Goal: Task Accomplishment & Management: Complete application form

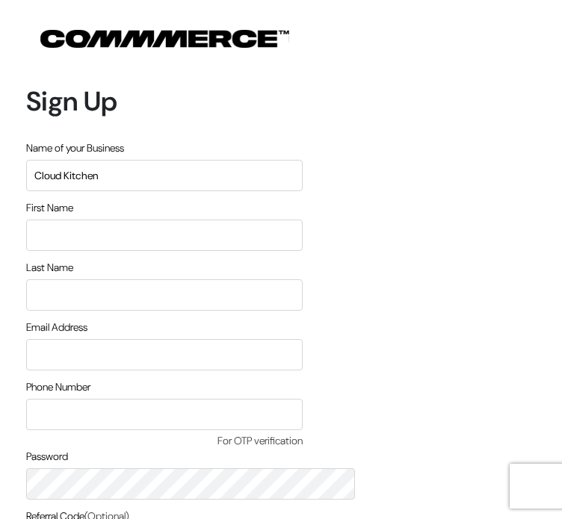
type input "Cloud Kitchen"
click at [260, 220] on input "text" at bounding box center [164, 235] width 276 height 31
type input "Harini"
click at [219, 279] on input "text" at bounding box center [164, 294] width 276 height 31
type input "Sampath"
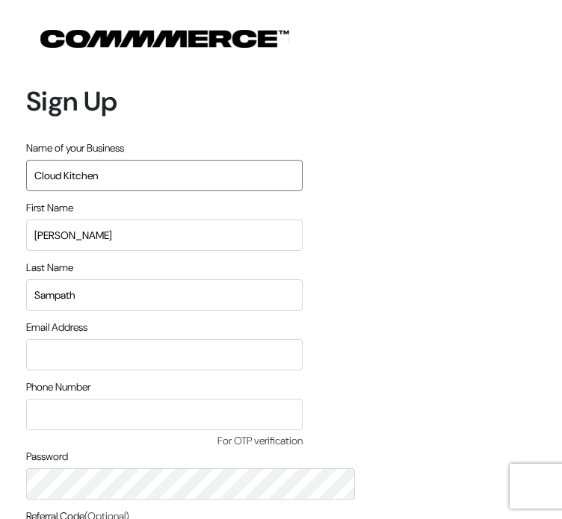
click at [200, 160] on input "Cloud Kitchen" at bounding box center [164, 175] width 276 height 31
type input "C"
type input "Food store"
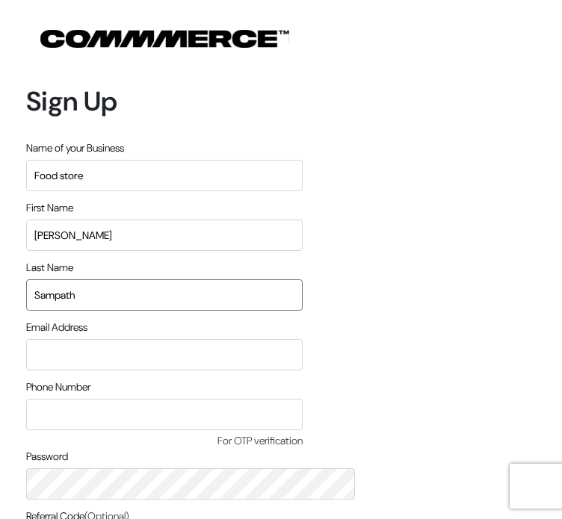
click at [188, 279] on input "Sampath" at bounding box center [164, 294] width 276 height 31
type input "S"
click at [191, 220] on input "Harini" at bounding box center [164, 235] width 276 height 31
click at [194, 339] on input "email" at bounding box center [164, 354] width 276 height 31
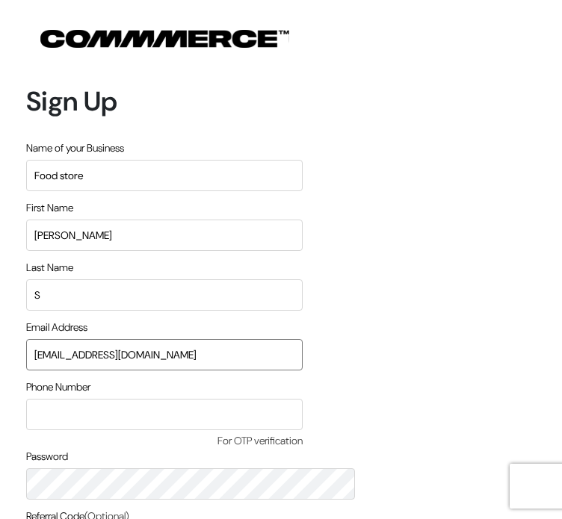
type input "harinisampc@gmail.com"
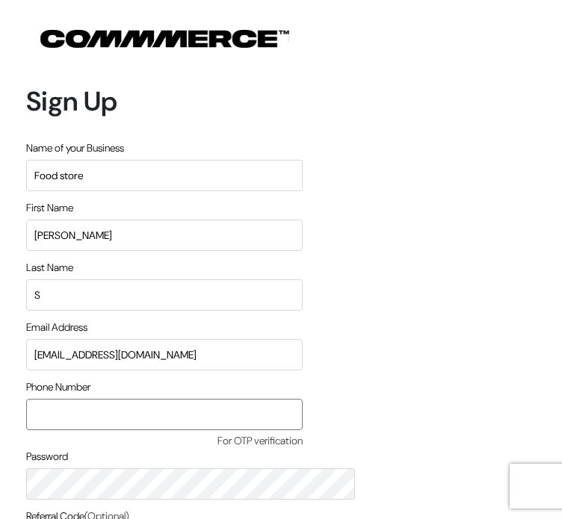
click at [194, 399] on input "text" at bounding box center [164, 414] width 276 height 31
type input "8971016723"
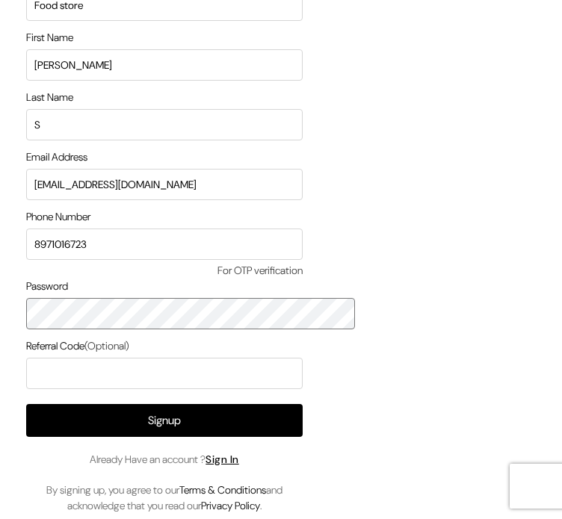
scroll to position [175, 0]
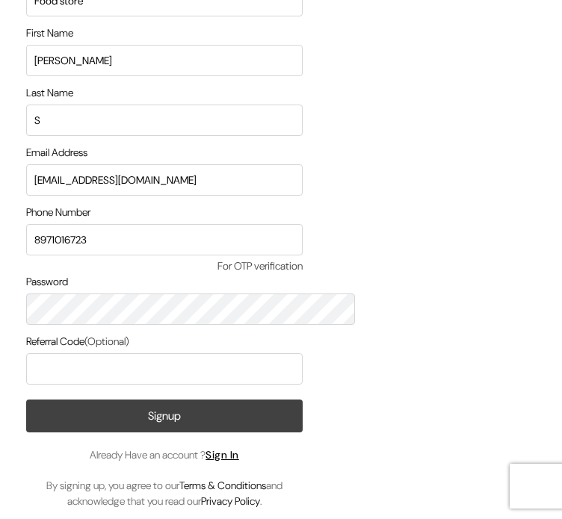
click at [239, 400] on button "Signup" at bounding box center [164, 416] width 276 height 33
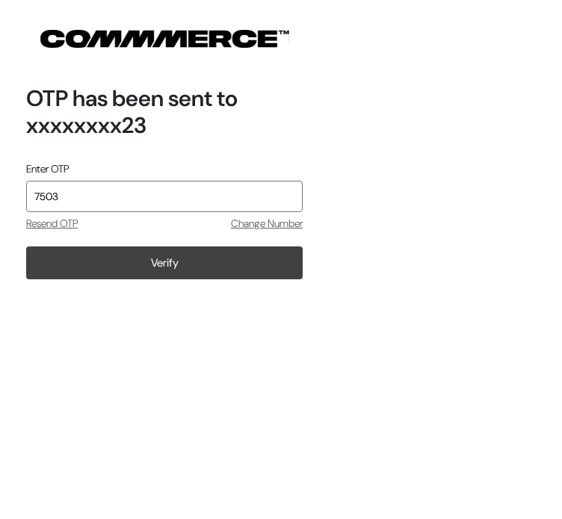
type input "7503"
click at [248, 247] on button "Verify" at bounding box center [164, 263] width 276 height 33
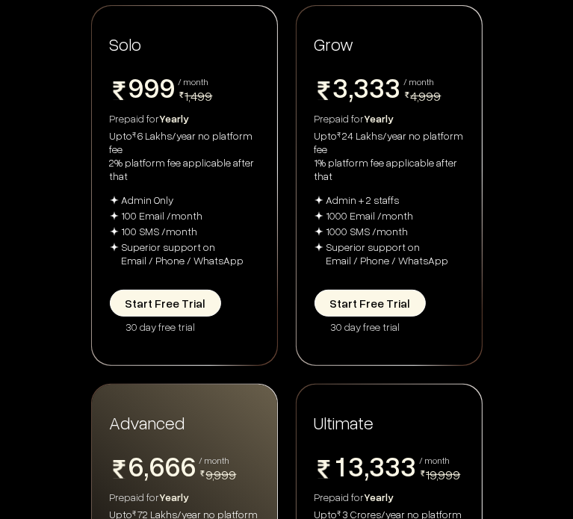
scroll to position [200, 0]
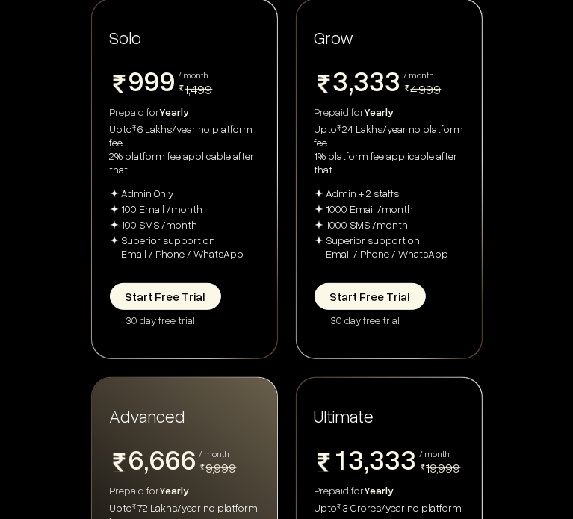
click at [179, 310] on button "Start Free Trial" at bounding box center [165, 296] width 111 height 27
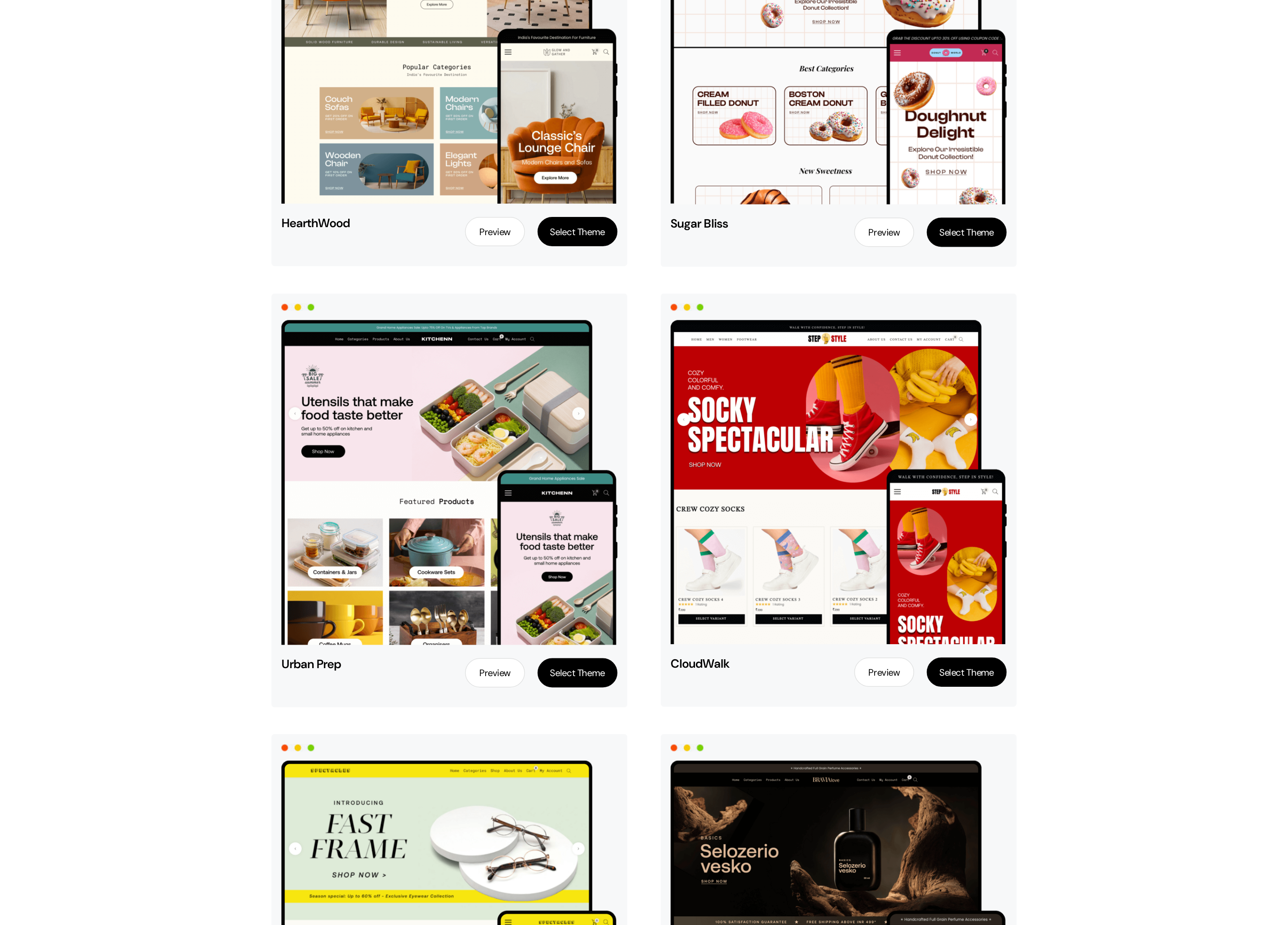
scroll to position [210, 0]
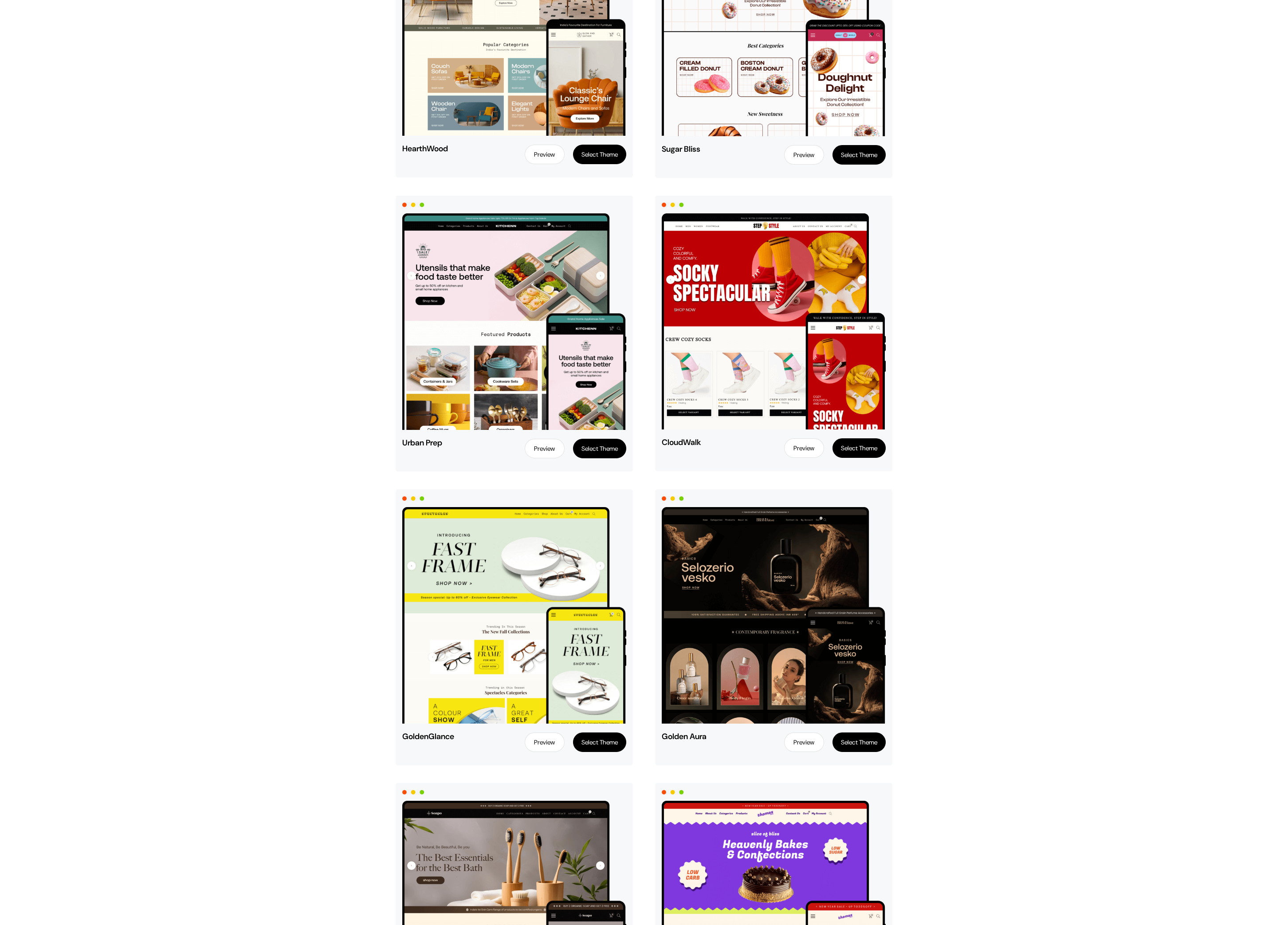
drag, startPoint x: 423, startPoint y: 1, endPoint x: 268, endPoint y: 508, distance: 530.2
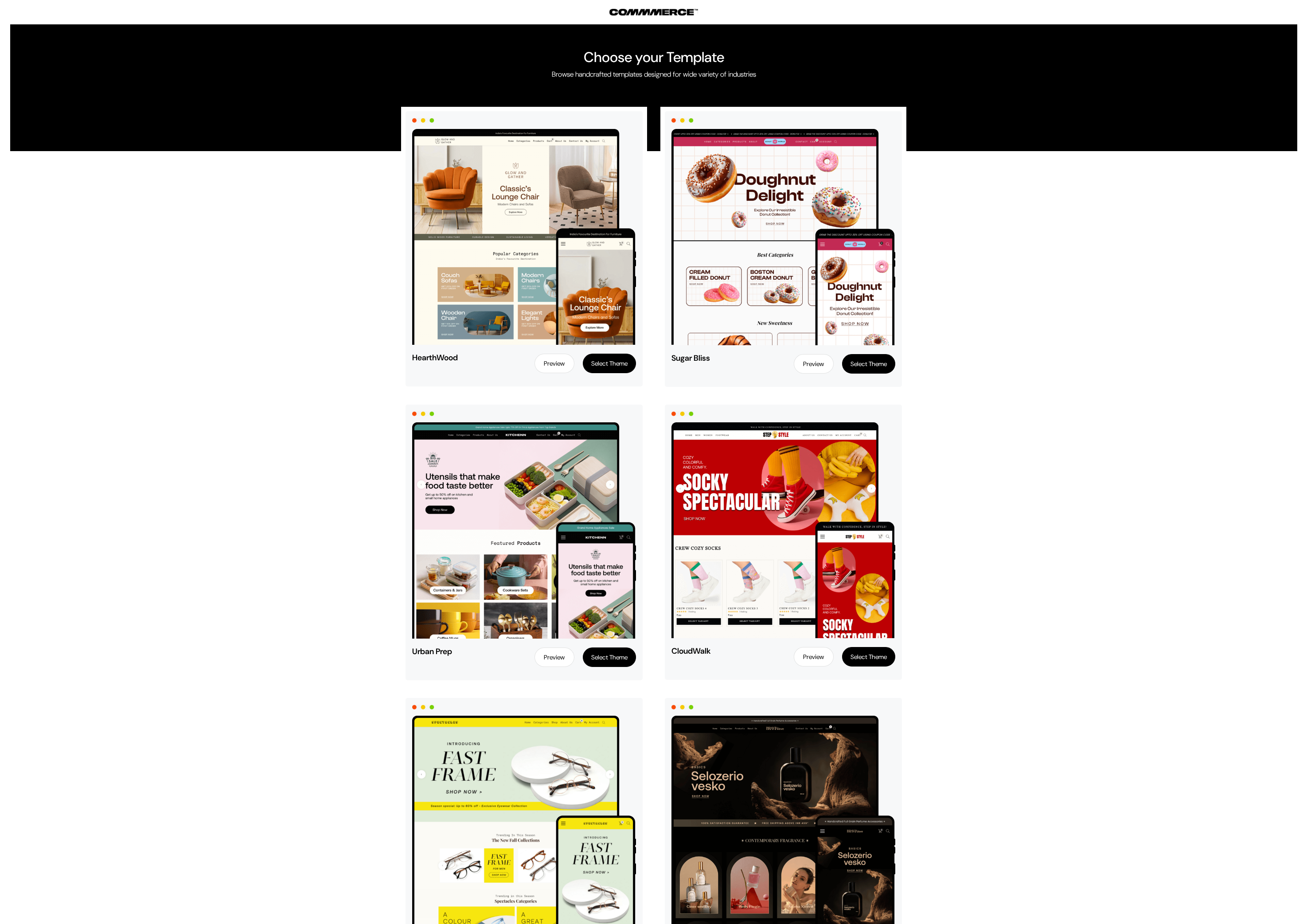
scroll to position [1, 0]
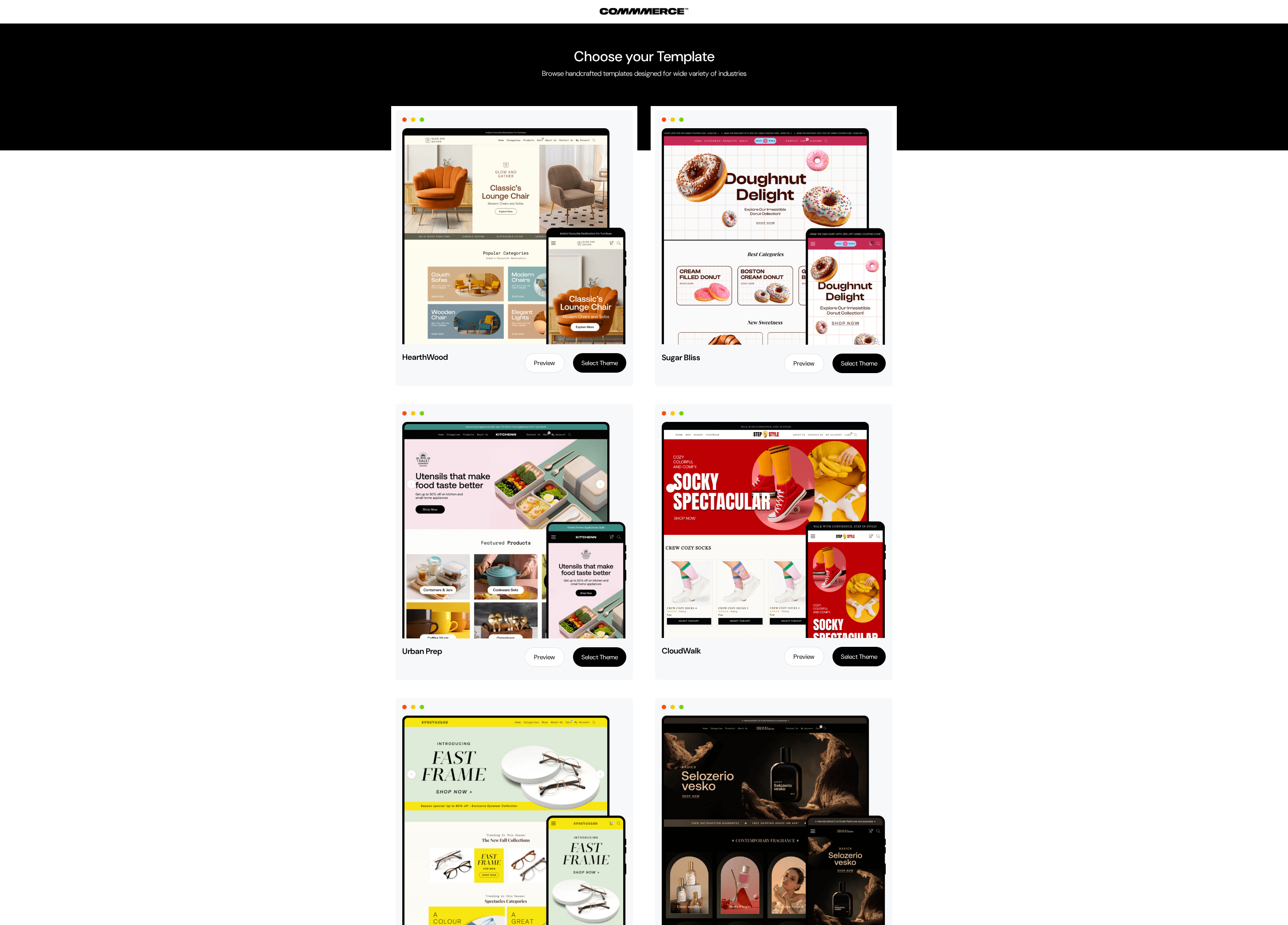
click at [333, 308] on button "Select Theme" at bounding box center [859, 363] width 53 height 20
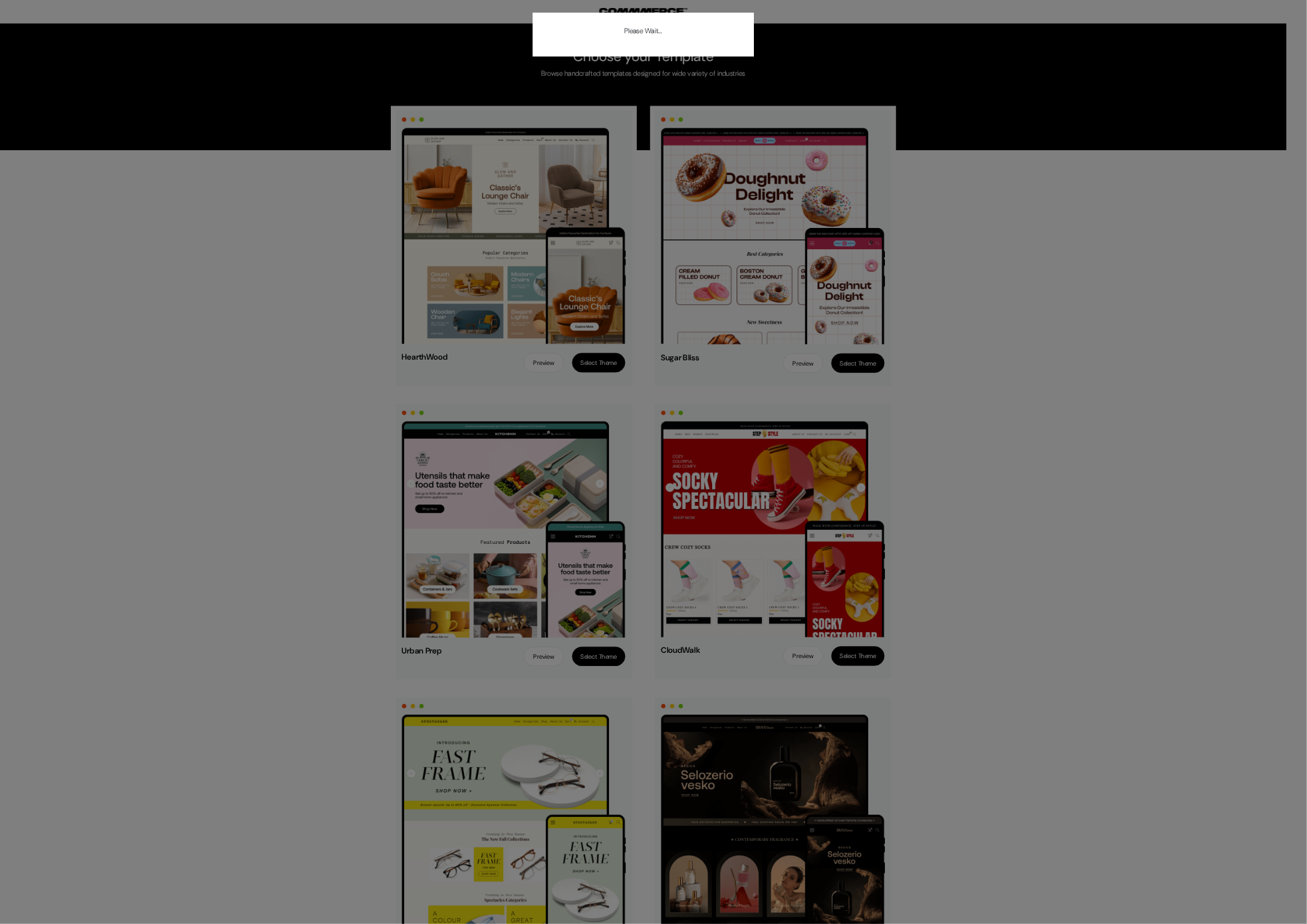
scroll to position [1, 0]
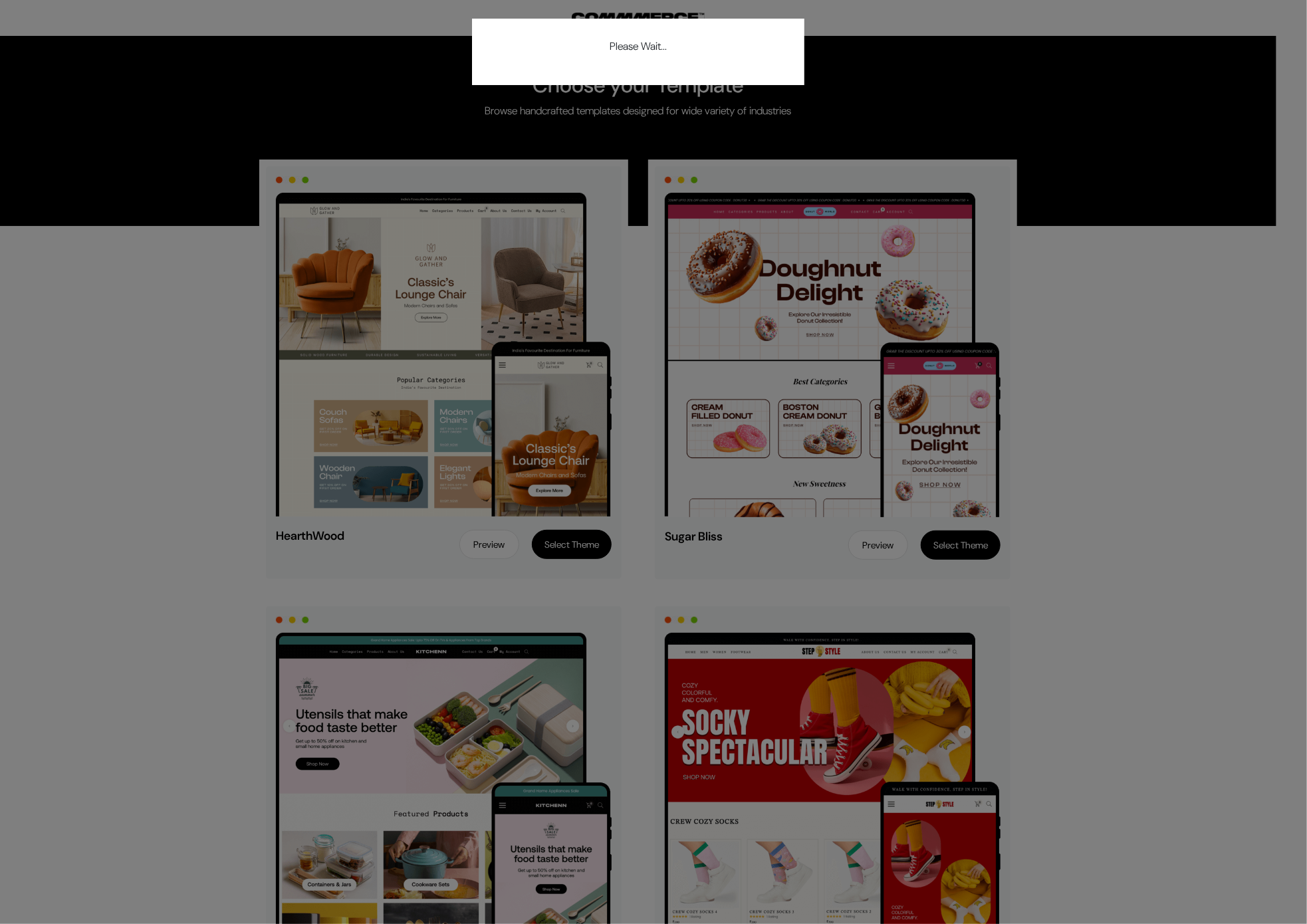
drag, startPoint x: 1531, startPoint y: 11, endPoint x: 222, endPoint y: 390, distance: 1362.8
click at [222, 390] on div "Please Wait..." at bounding box center [653, 462] width 1307 height 924
click at [499, 261] on div "Please Wait..." at bounding box center [653, 462] width 1307 height 924
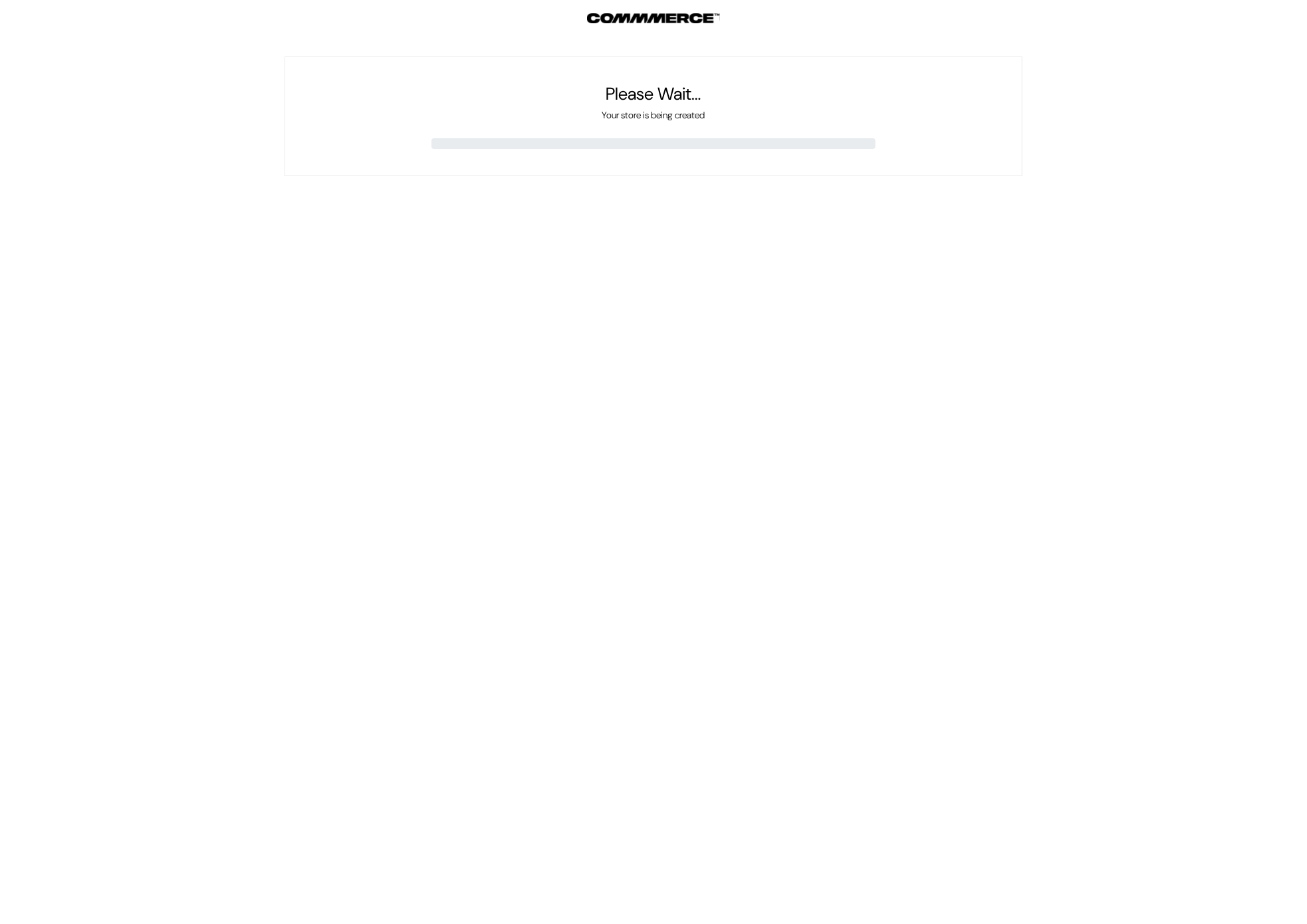
click at [164, 229] on body "Please Wait… Your store is being created We're offline Leave a message" at bounding box center [653, 462] width 1307 height 924
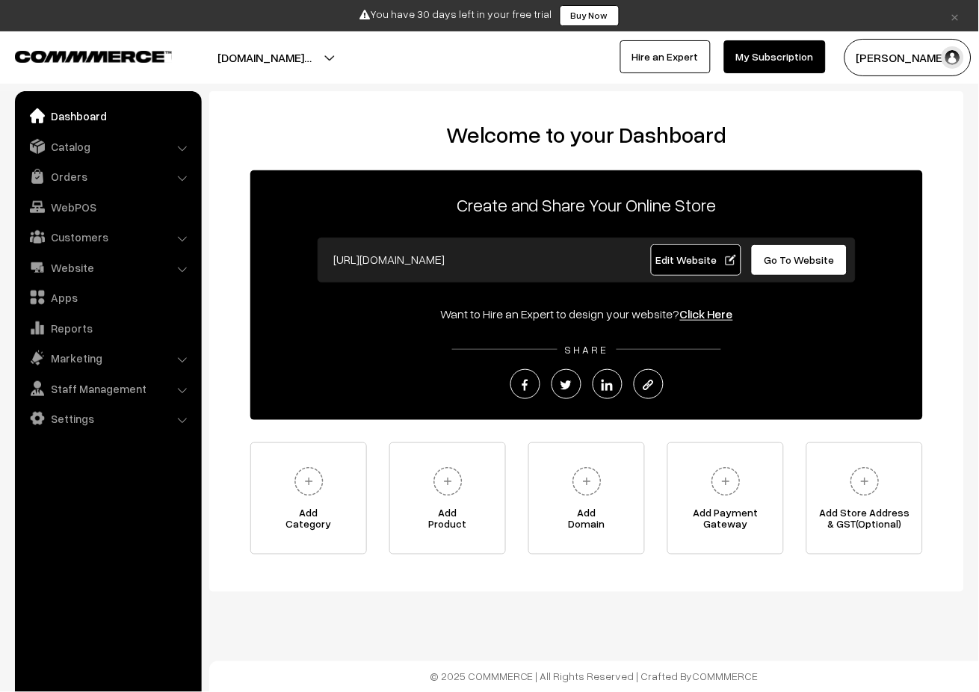
drag, startPoint x: 597, startPoint y: 1, endPoint x: 508, endPoint y: 72, distance: 113.8
click at [508, 72] on div "Harini S My Profile Refer & Earn Support Sign Out Hire an Expert My Subscription" at bounding box center [739, 57] width 501 height 37
click at [299, 509] on span "Add Category" at bounding box center [308, 522] width 115 height 30
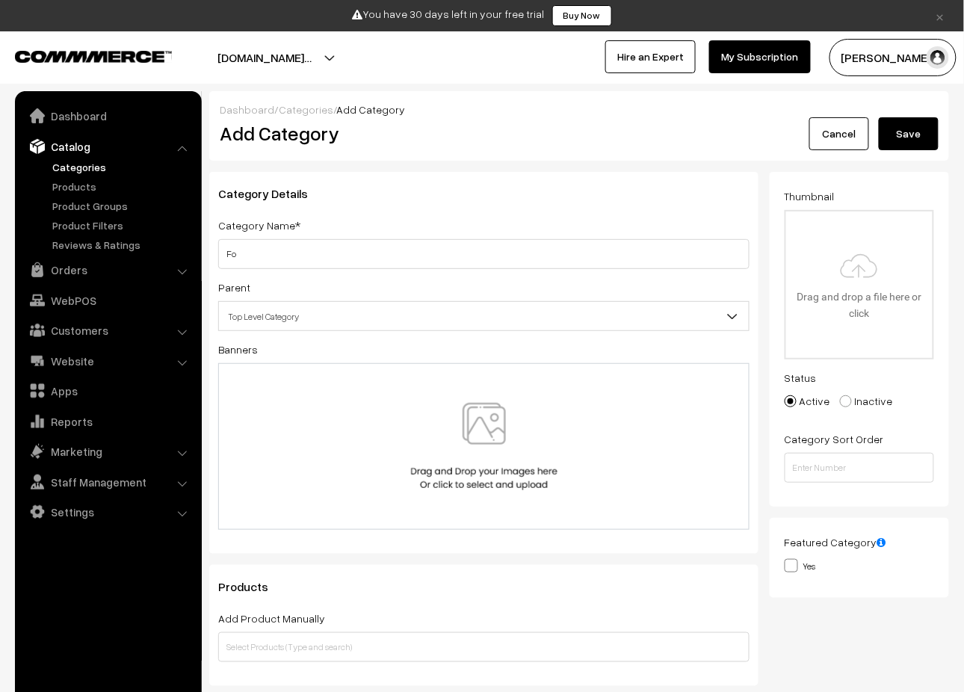
type input "F"
type input "Food1"
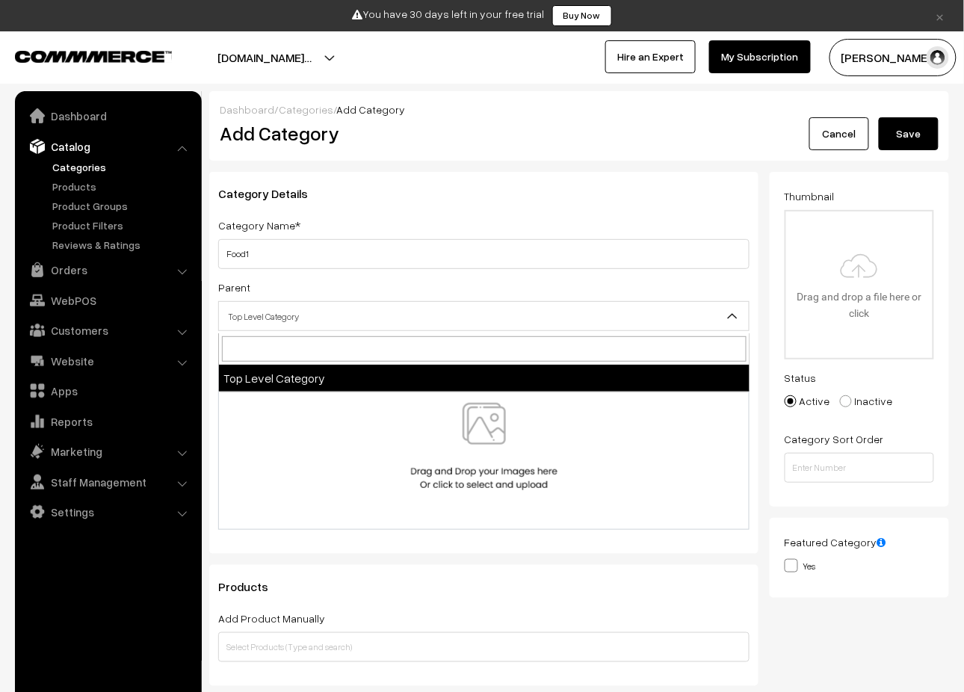
click at [349, 321] on span "Top Level Category" at bounding box center [484, 316] width 530 height 26
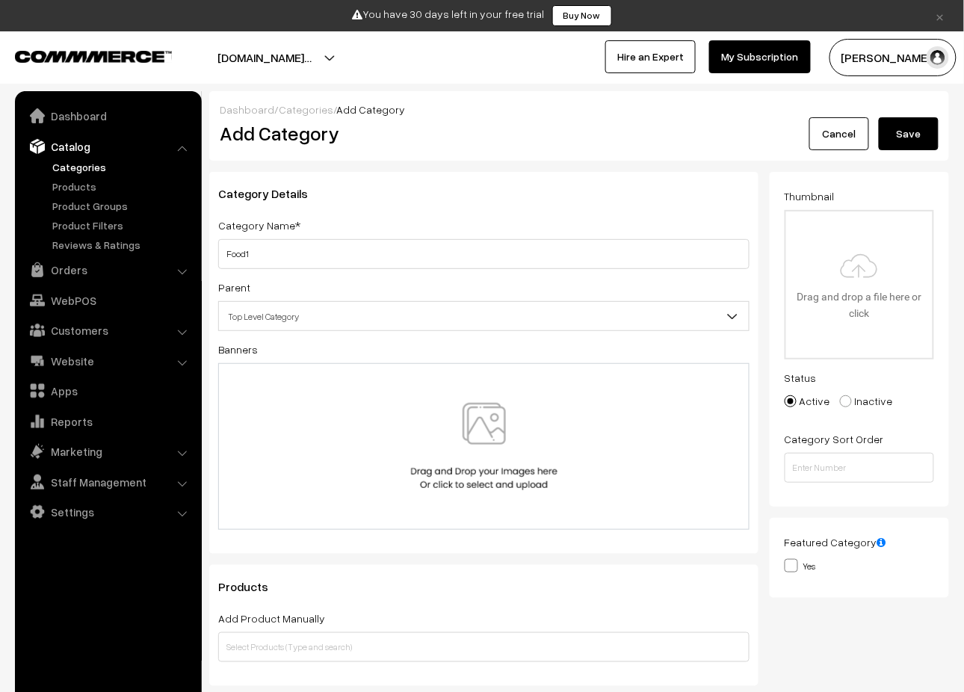
click at [390, 309] on span "Top Level Category" at bounding box center [484, 316] width 530 height 26
click at [405, 389] on div at bounding box center [483, 446] width 531 height 167
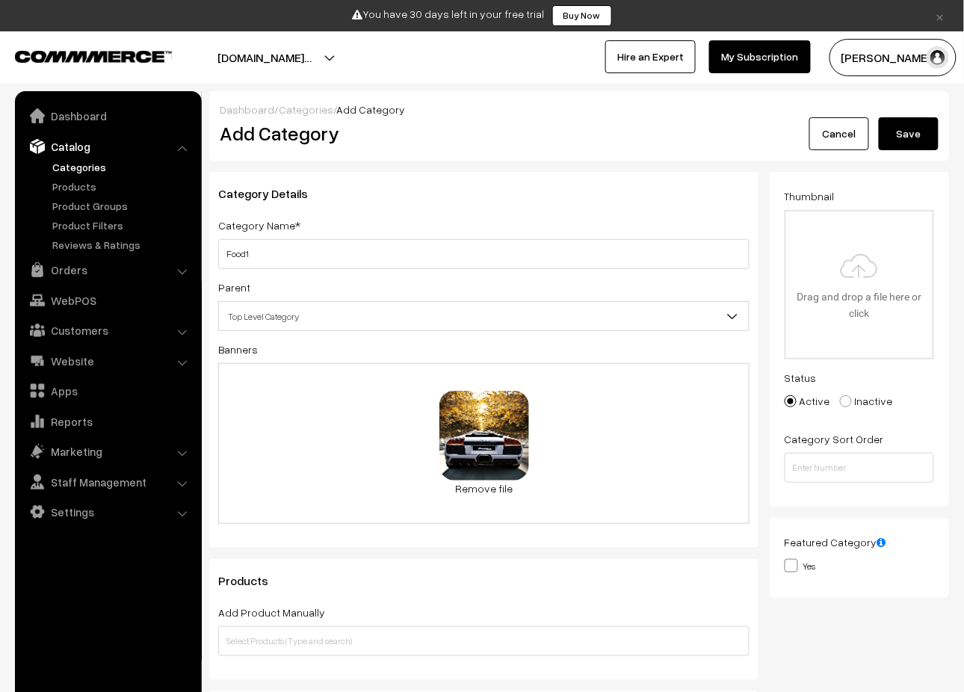
click at [892, 144] on button "Save" at bounding box center [909, 133] width 60 height 33
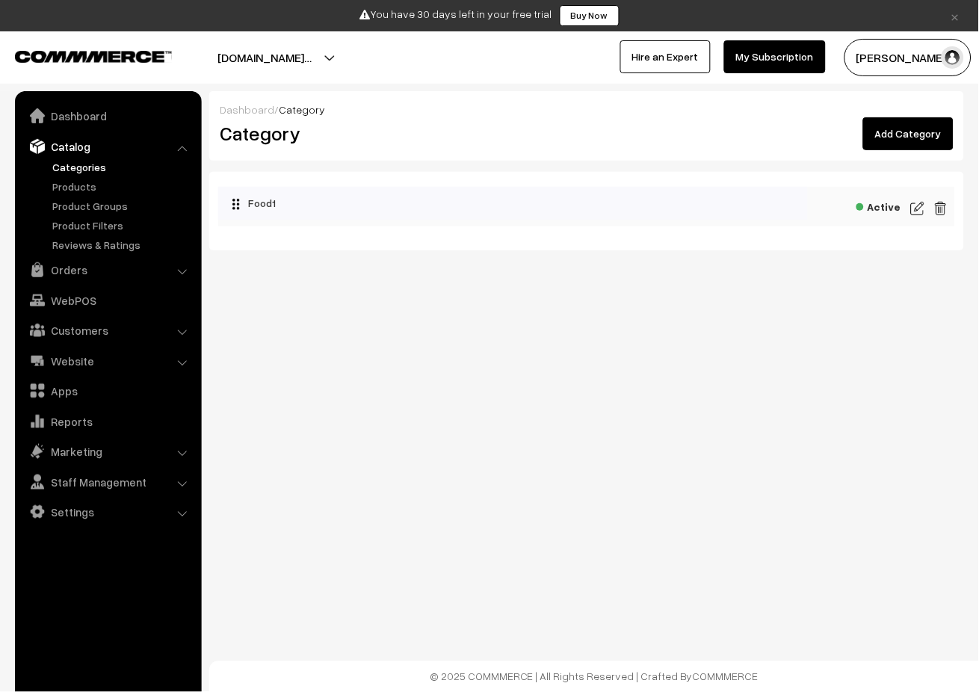
click at [904, 138] on link "Add Category" at bounding box center [908, 133] width 90 height 33
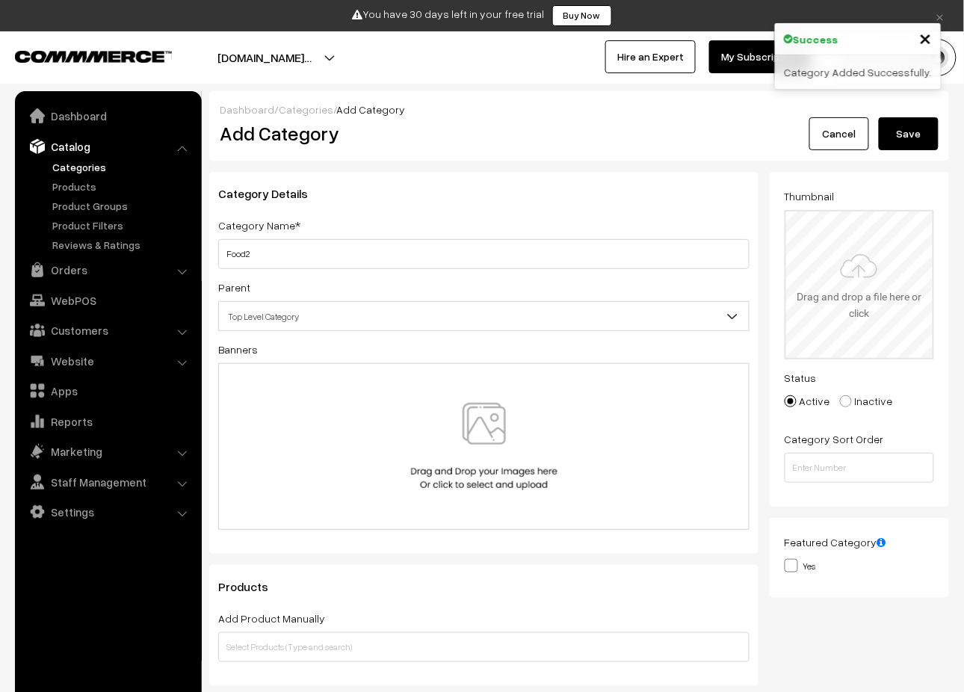
type input "Food2"
click at [847, 278] on input "file" at bounding box center [859, 284] width 146 height 146
type input "C:\fakepath\IMG20201128143300.jpg"
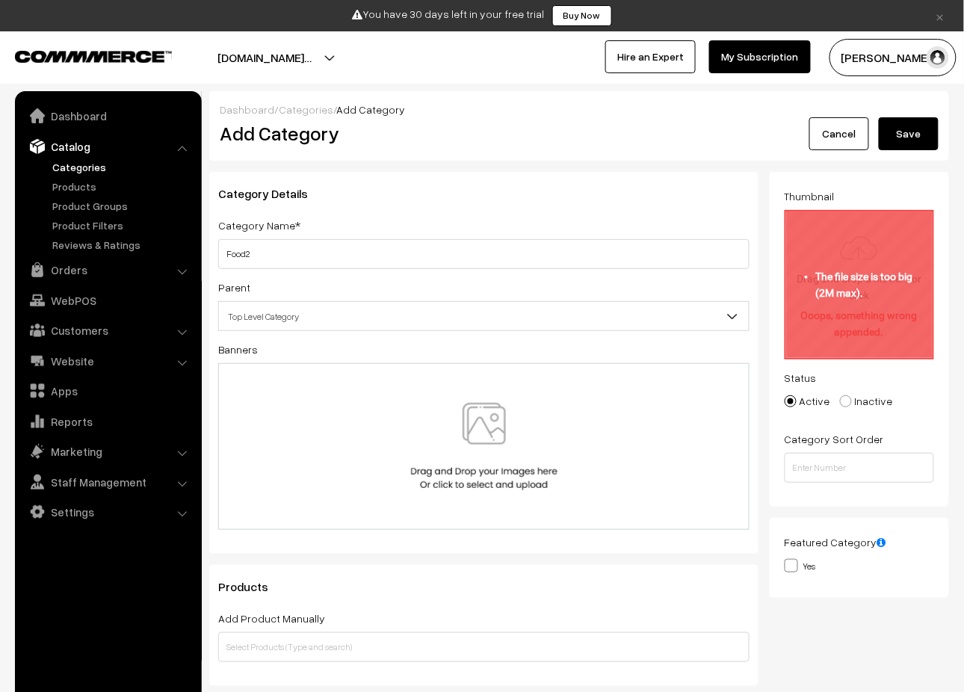
click at [844, 340] on input "file" at bounding box center [859, 284] width 146 height 146
type input "C:\fakepath\IMG_20190103_174930176.jpg"
click at [875, 250] on input "file" at bounding box center [859, 284] width 146 height 146
type input "C:\fakepath\IMG_2089.JPG"
click at [851, 318] on input "file" at bounding box center [859, 284] width 146 height 146
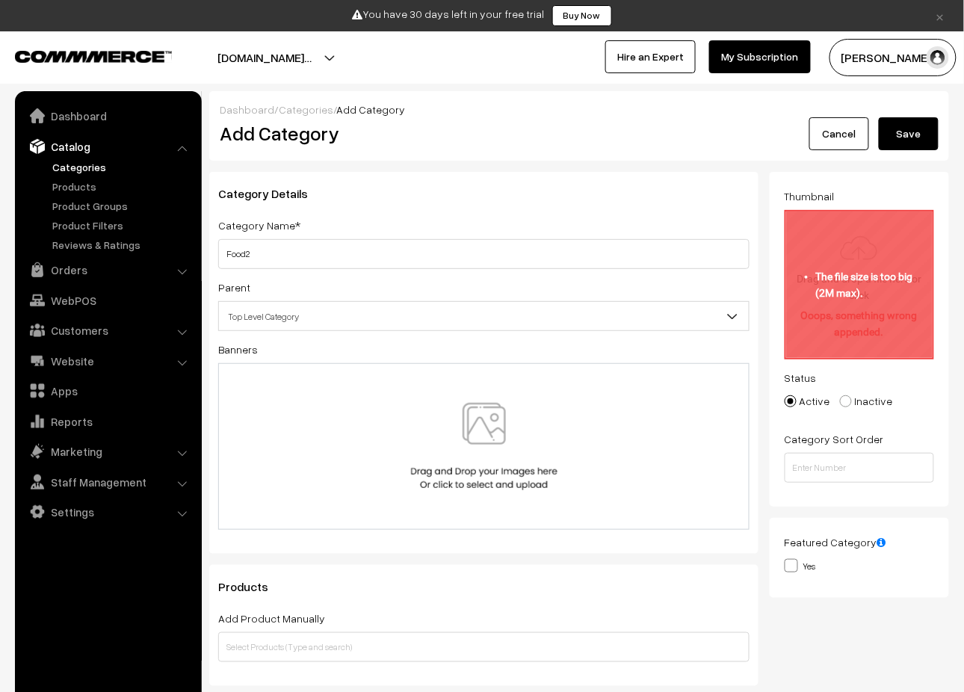
type input "C:\fakepath\47459-Lamborghini_Murcielago.jpg"
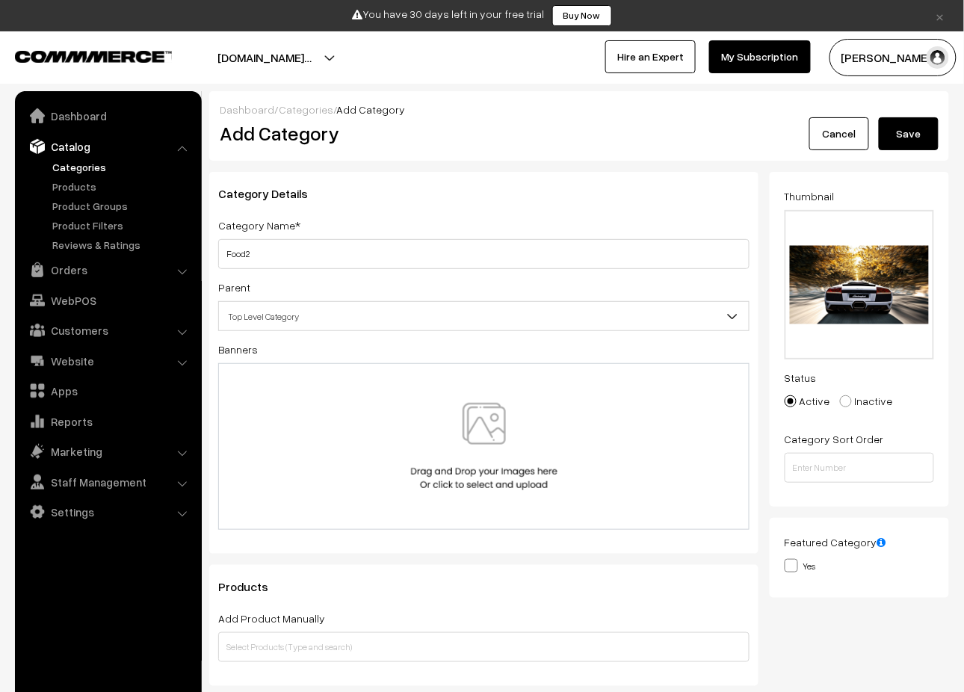
click at [909, 149] on button "Save" at bounding box center [909, 133] width 60 height 33
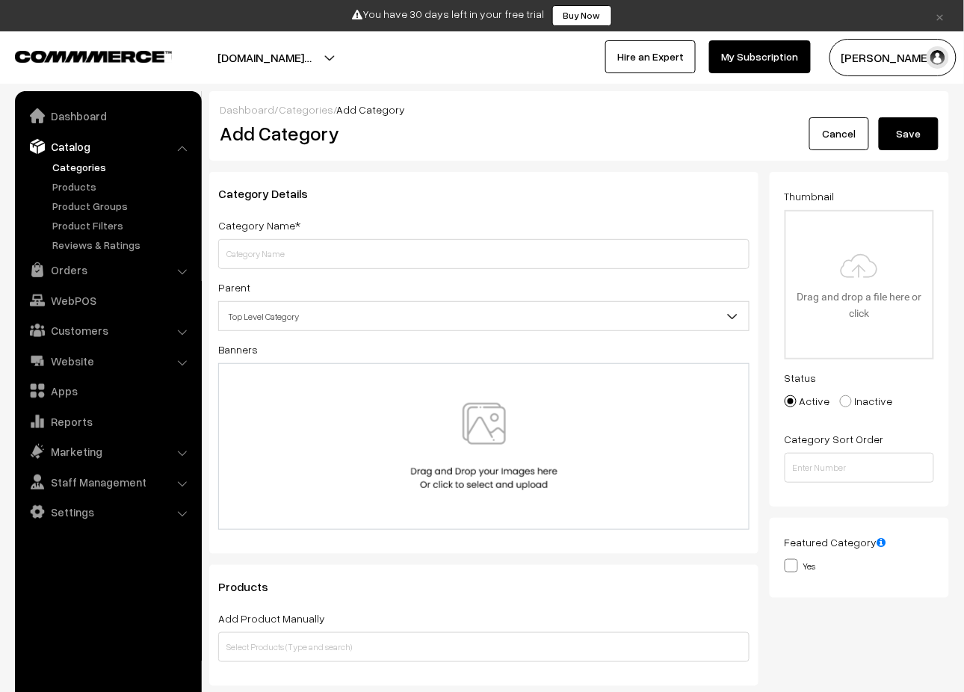
click at [905, 129] on button "Save" at bounding box center [909, 133] width 60 height 33
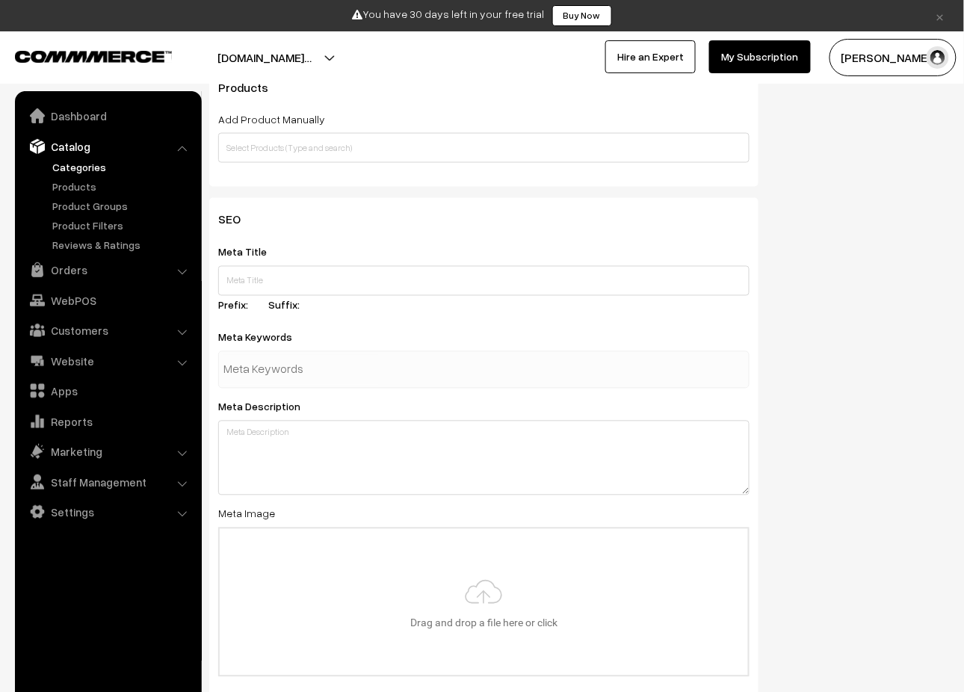
scroll to position [696, 0]
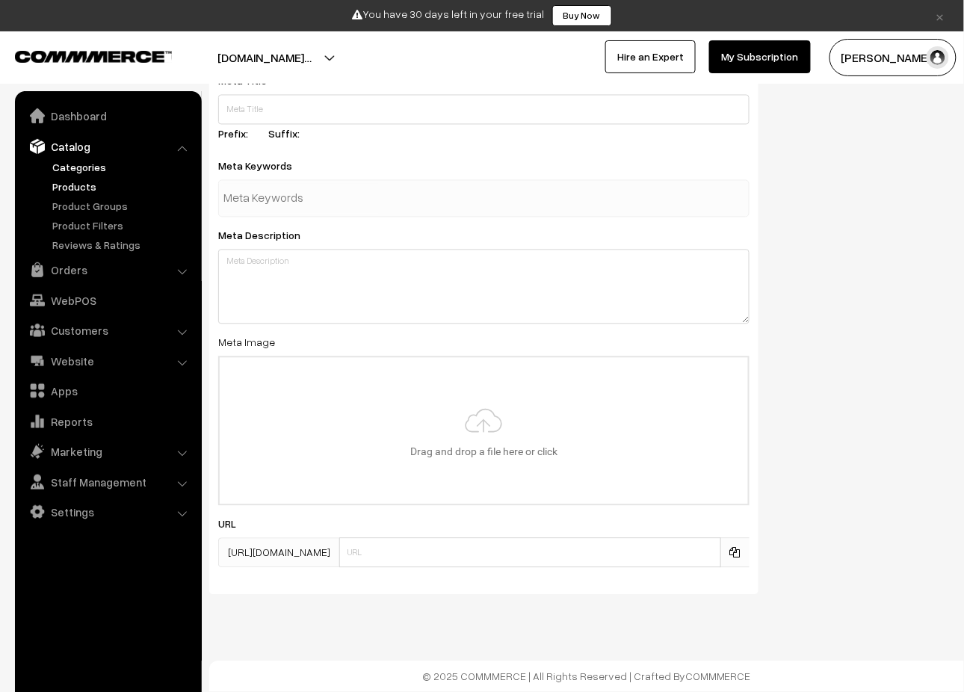
click at [75, 189] on link "Products" at bounding box center [123, 187] width 148 height 16
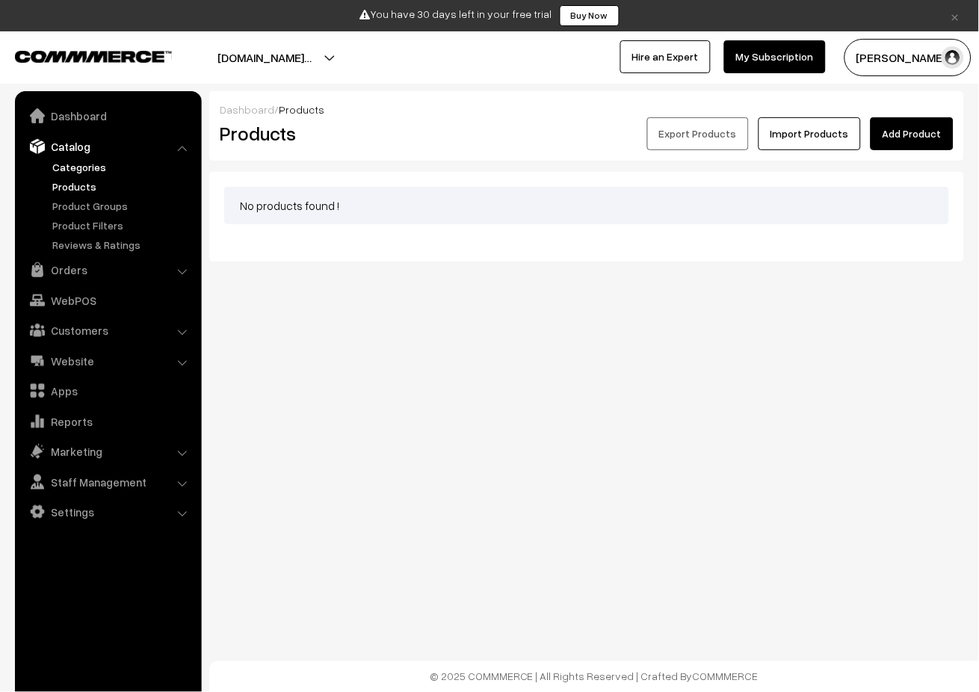
click at [67, 166] on link "Categories" at bounding box center [123, 167] width 148 height 16
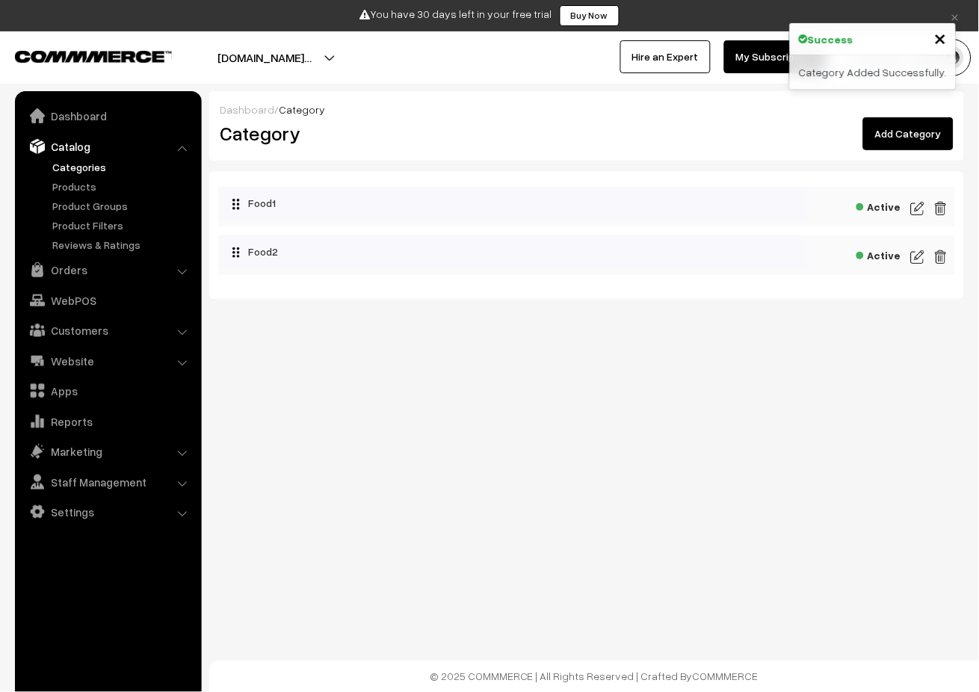
click at [364, 56] on button "[DOMAIN_NAME]…" at bounding box center [264, 57] width 199 height 37
click at [74, 184] on link "Products" at bounding box center [123, 187] width 148 height 16
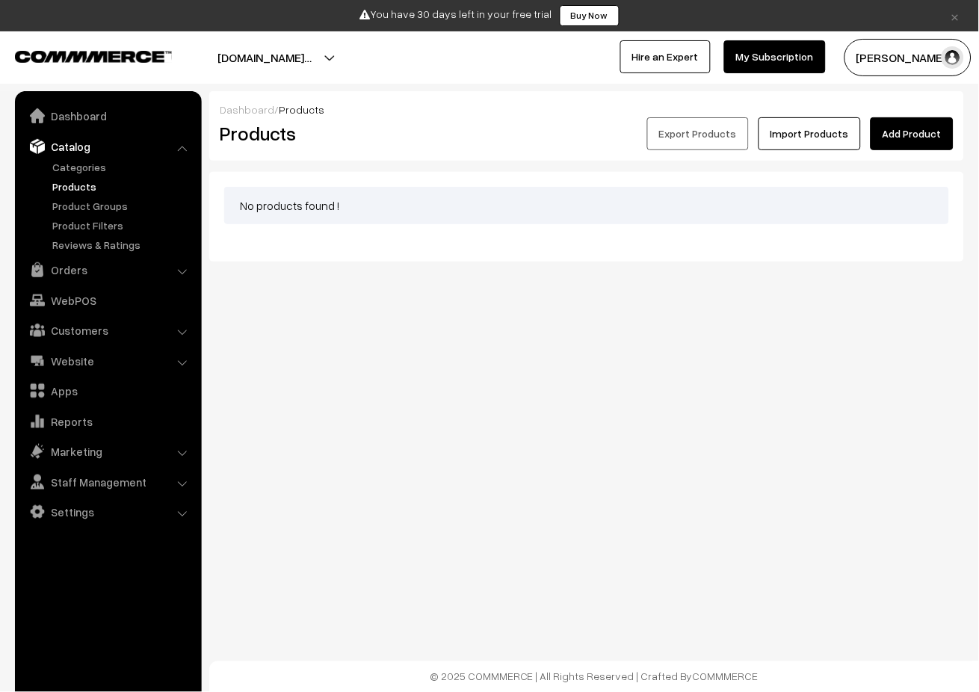
click at [926, 131] on link "Add Product" at bounding box center [912, 133] width 83 height 33
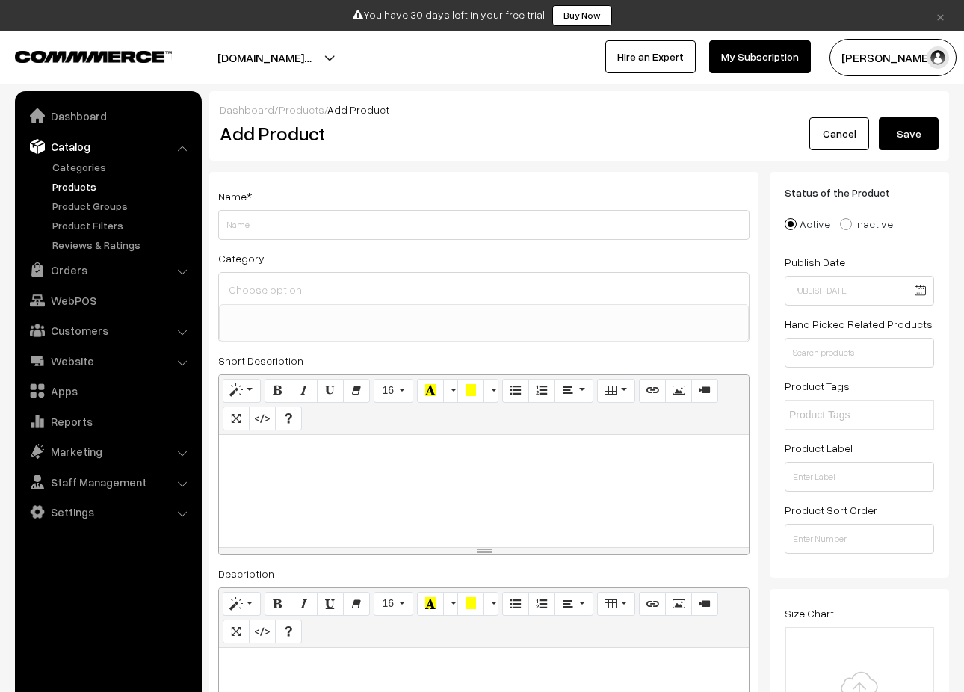
select select
type input "Prod1"
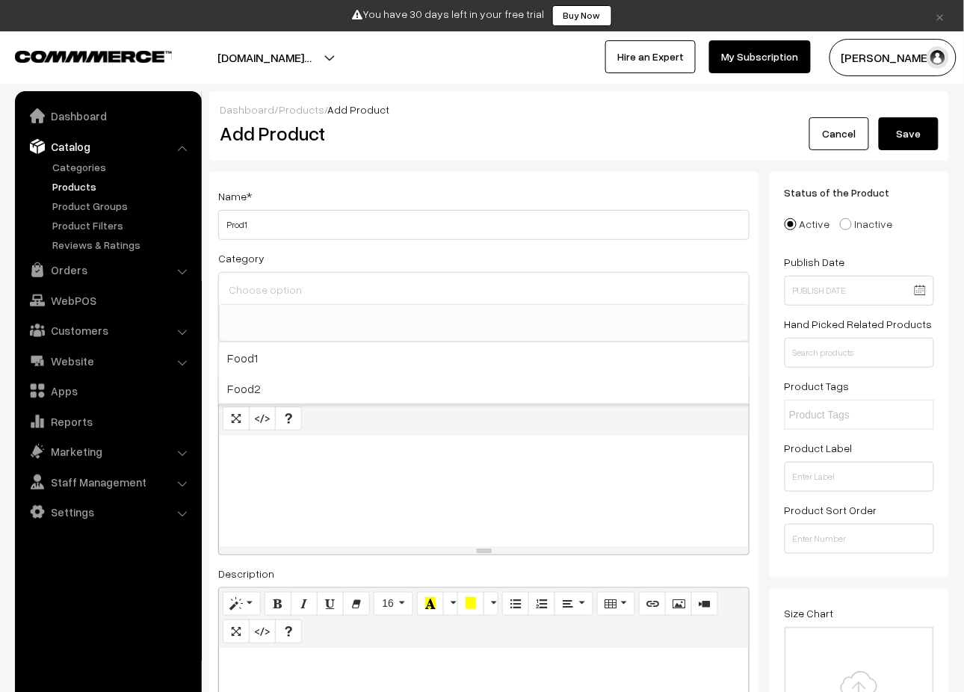
click at [539, 282] on input at bounding box center [484, 290] width 518 height 22
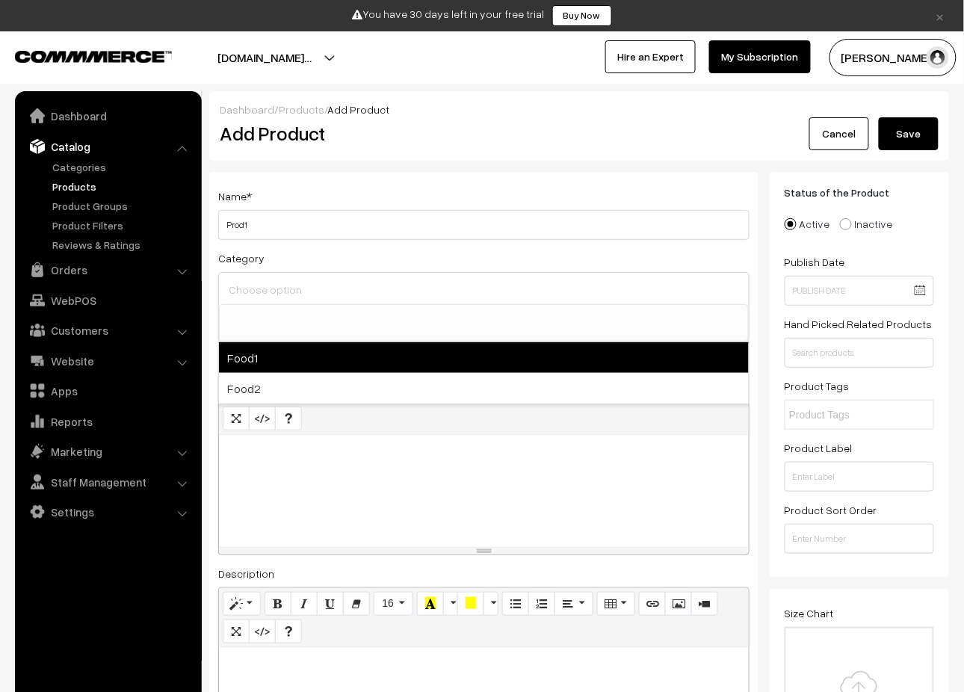
click at [367, 369] on span "Food1" at bounding box center [484, 357] width 530 height 31
select select "1"
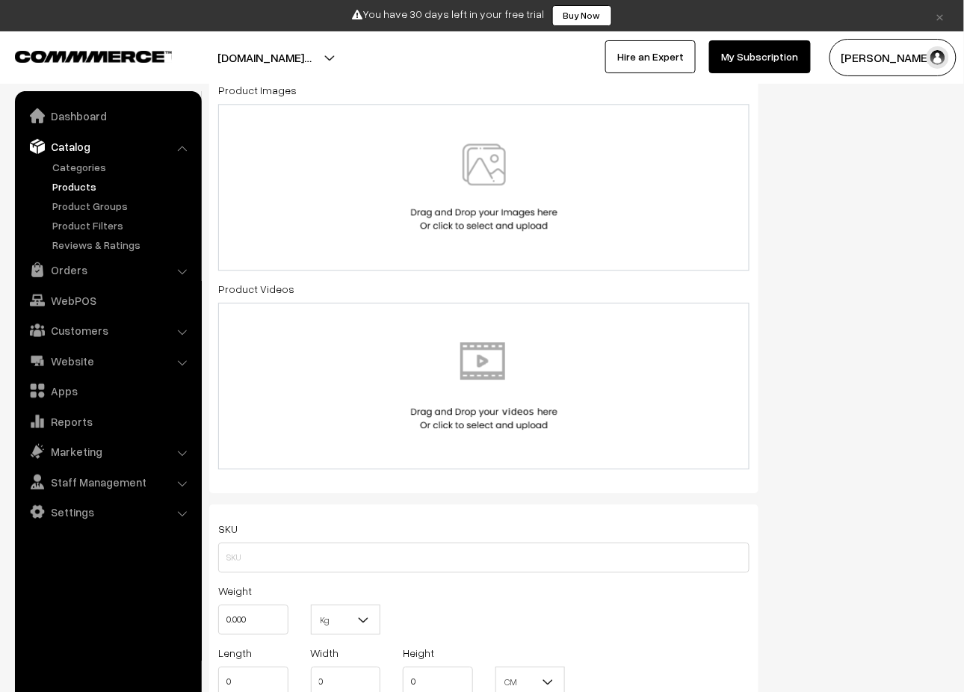
scroll to position [832, 0]
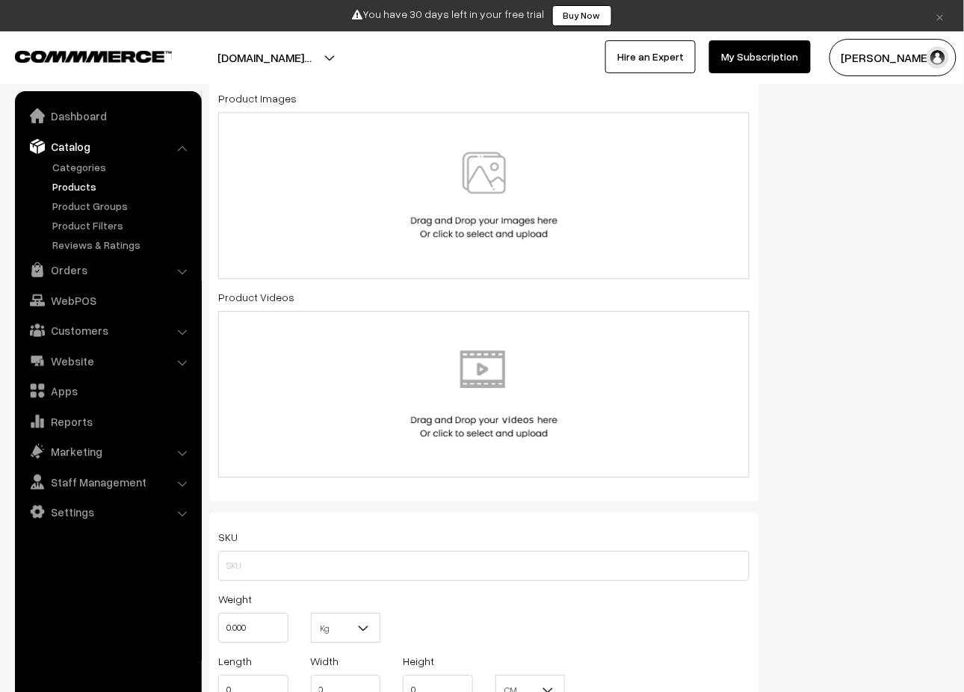
click at [502, 198] on img at bounding box center [484, 195] width 154 height 87
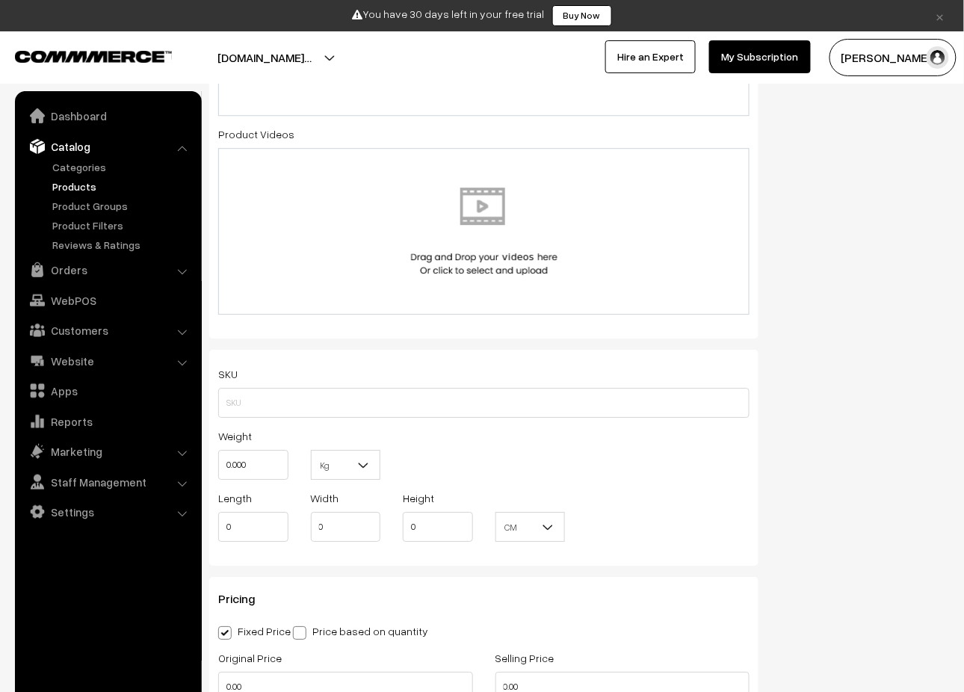
scroll to position [1026, 0]
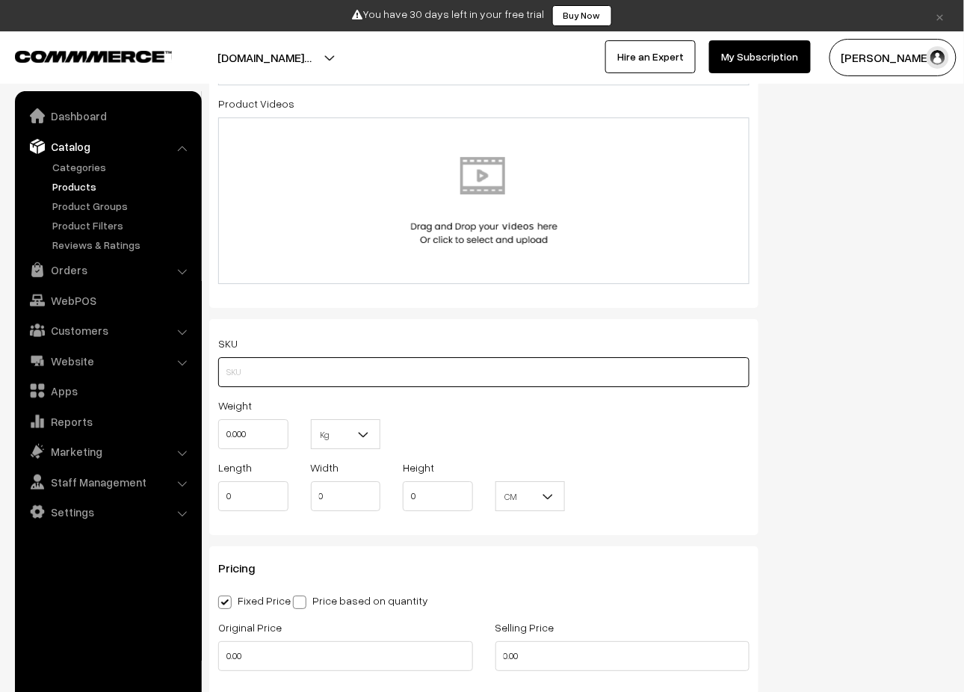
click at [299, 365] on input "text" at bounding box center [483, 372] width 531 height 30
type input "XYZ1"
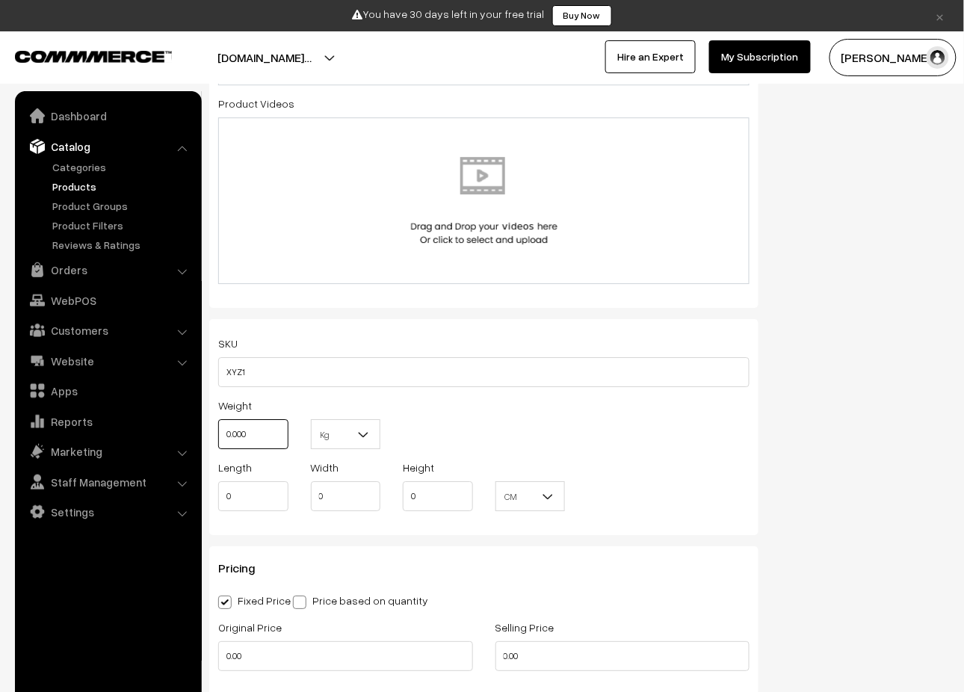
click at [271, 444] on input "0.000" at bounding box center [253, 434] width 70 height 30
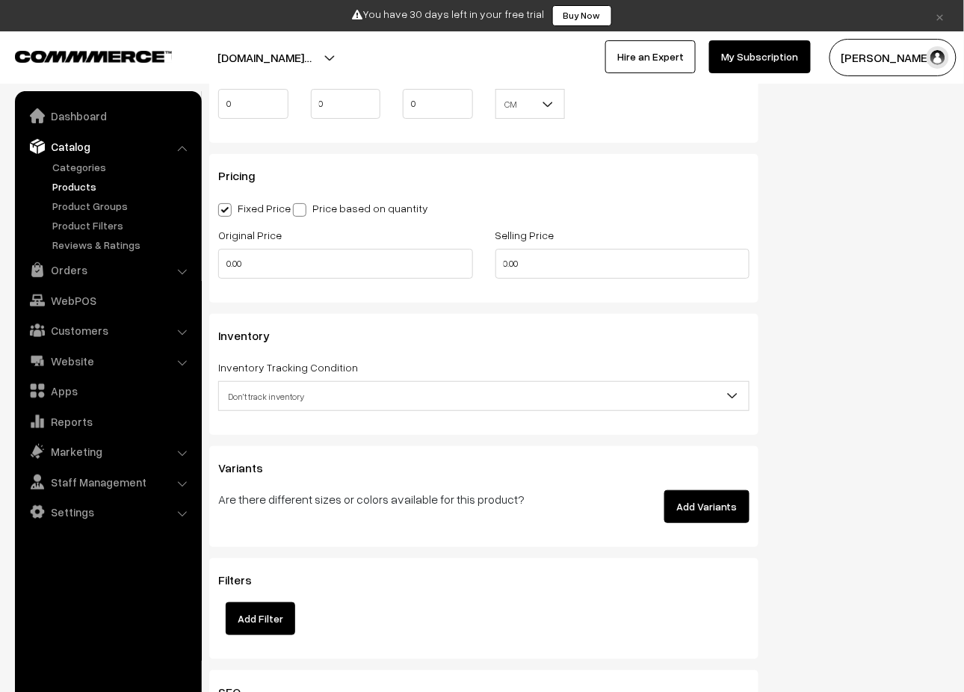
scroll to position [1421, 0]
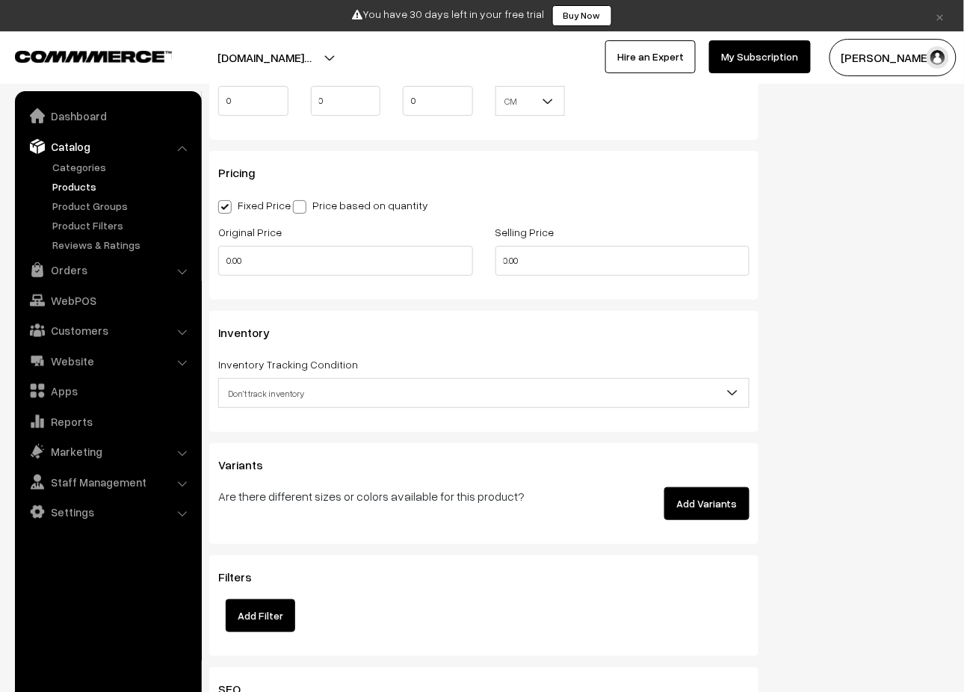
type input "0"
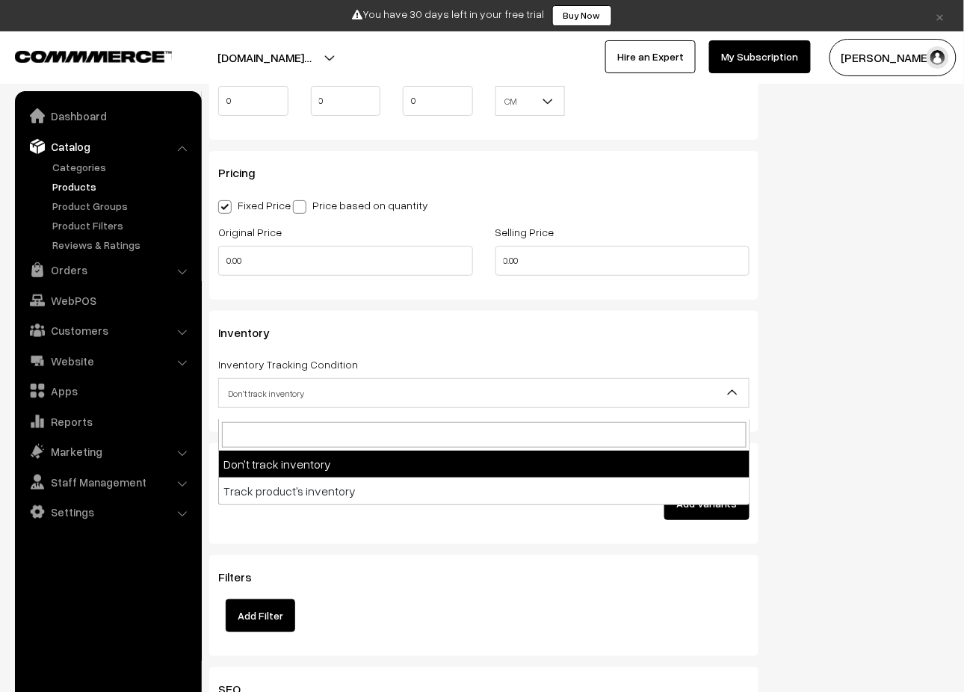
click at [404, 407] on span "Don't track inventory" at bounding box center [484, 393] width 530 height 26
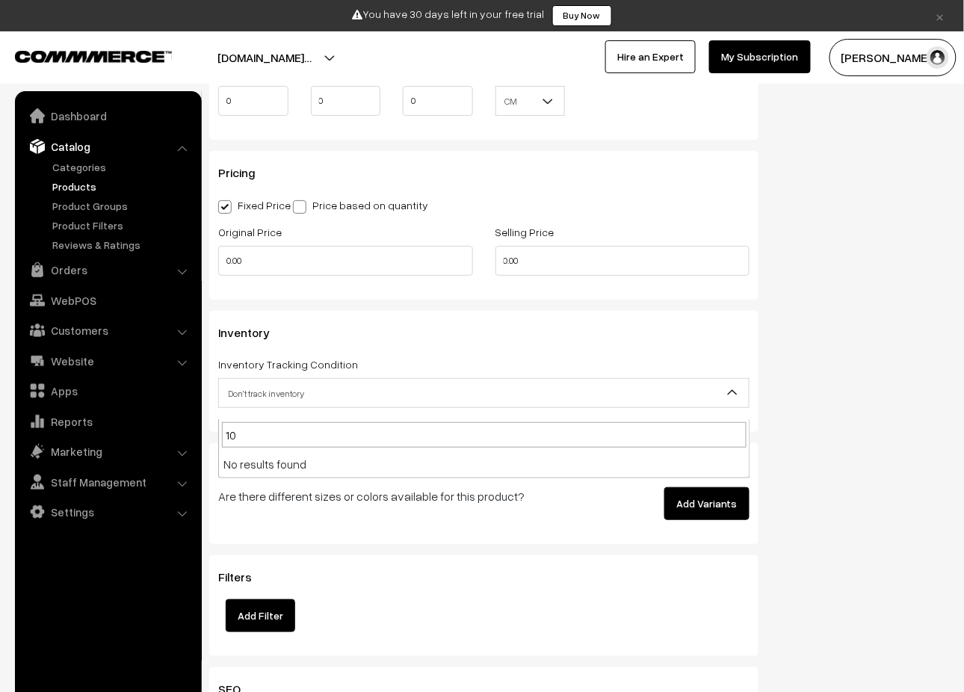
type input "100"
click at [709, 513] on button "Add Variants" at bounding box center [706, 503] width 85 height 33
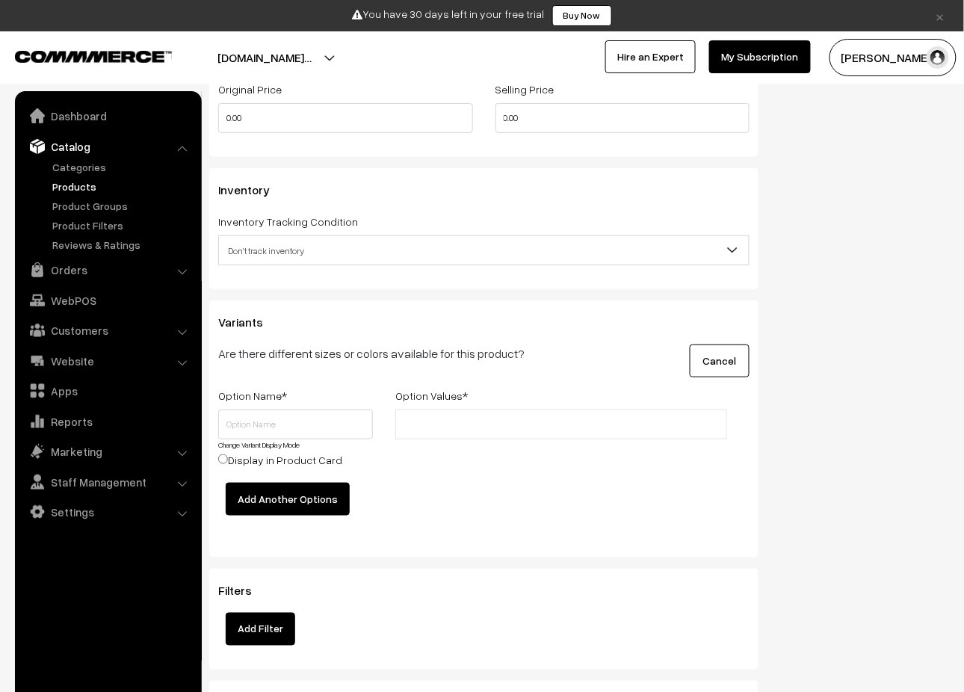
scroll to position [1579, 0]
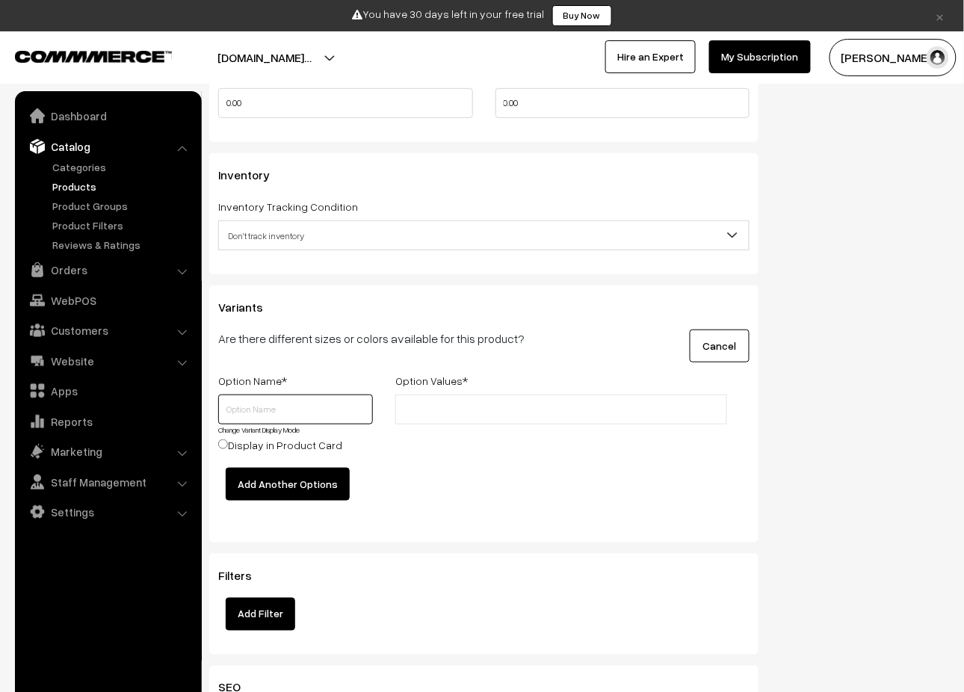
click at [262, 424] on input "text" at bounding box center [295, 410] width 155 height 30
type input "Donut"
click at [463, 417] on input "text" at bounding box center [465, 410] width 131 height 16
type input "3"
click at [223, 449] on input "Display in Product Card" at bounding box center [223, 444] width 10 height 10
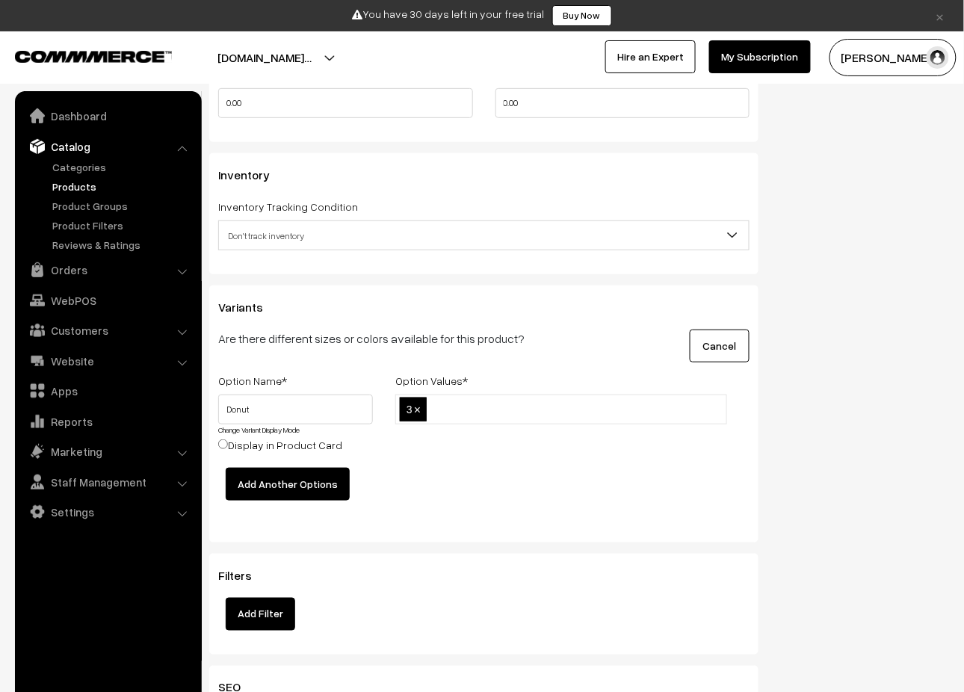
radio input "true"
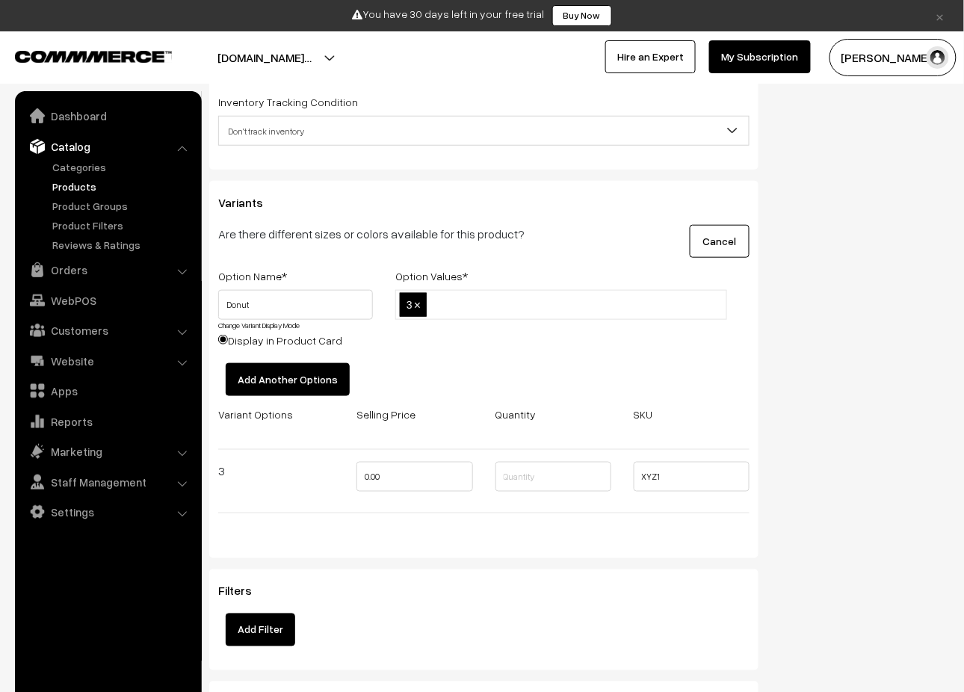
scroll to position [1694, 0]
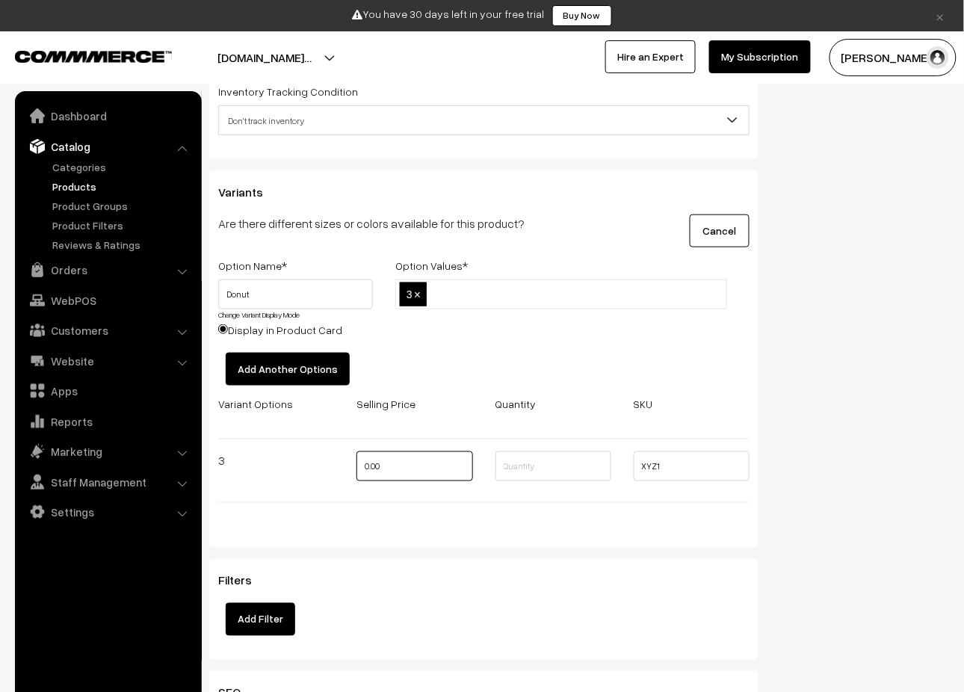
click at [461, 479] on input "0.00" at bounding box center [414, 466] width 116 height 30
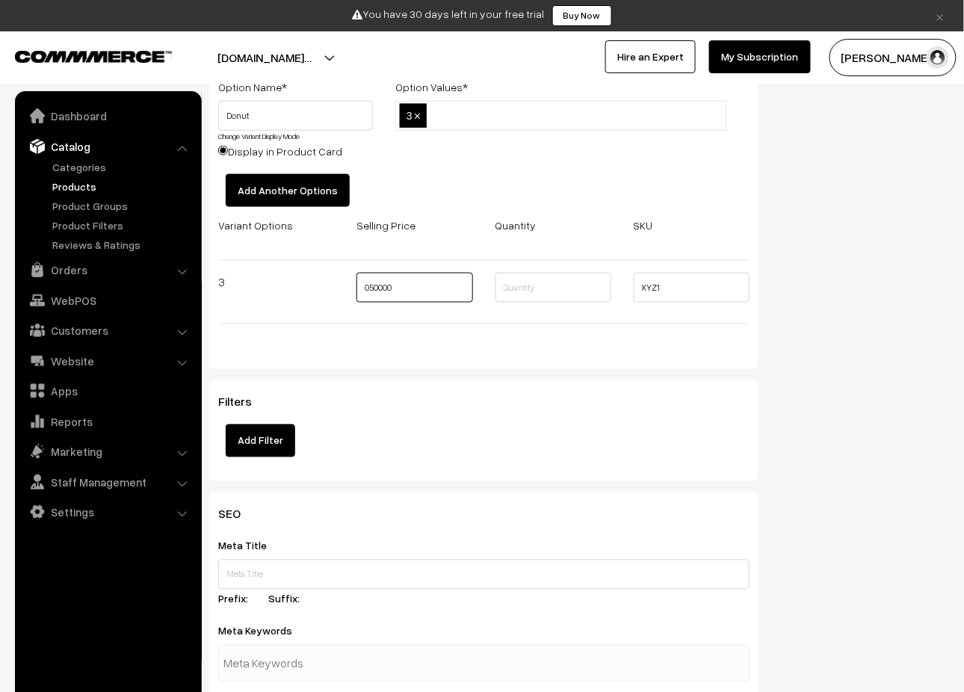
scroll to position [1873, 0]
type input "50000"
click at [280, 446] on button "Add Filter" at bounding box center [260, 440] width 69 height 33
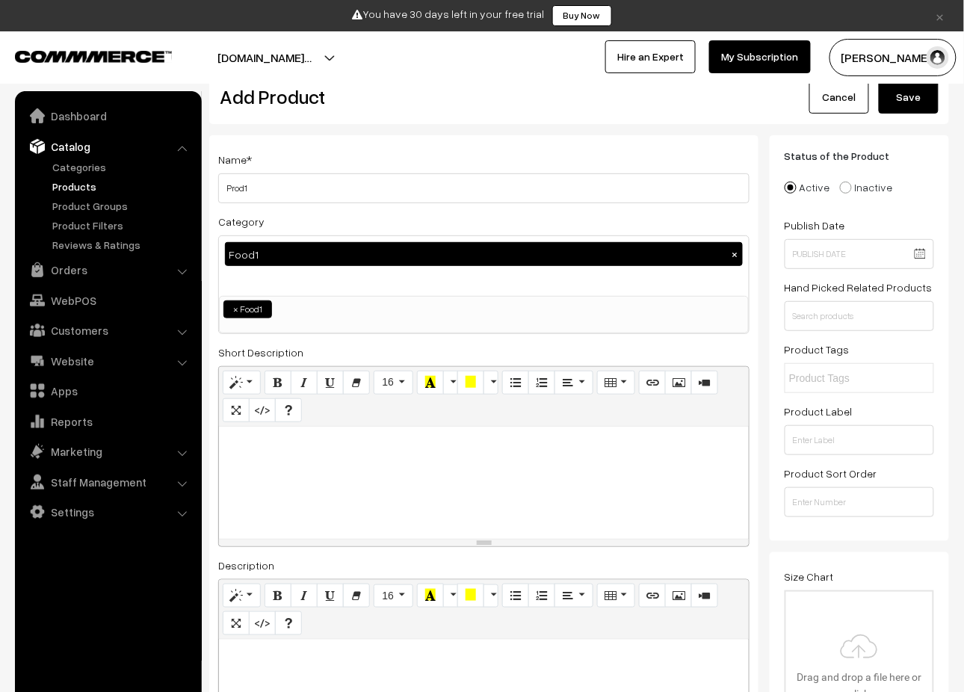
scroll to position [0, 0]
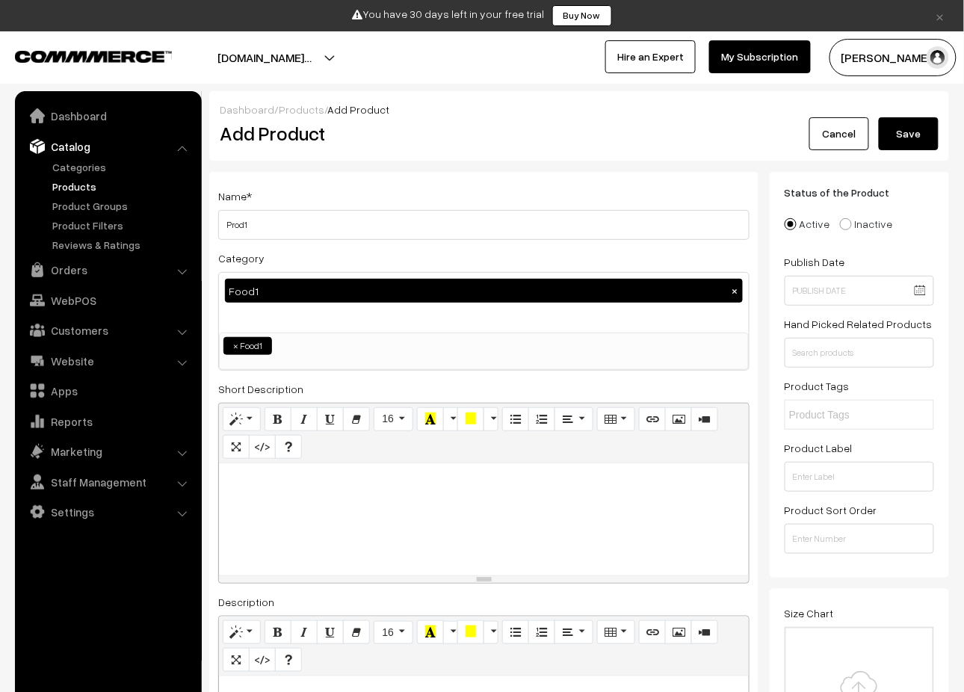
click at [365, 518] on div at bounding box center [484, 519] width 530 height 112
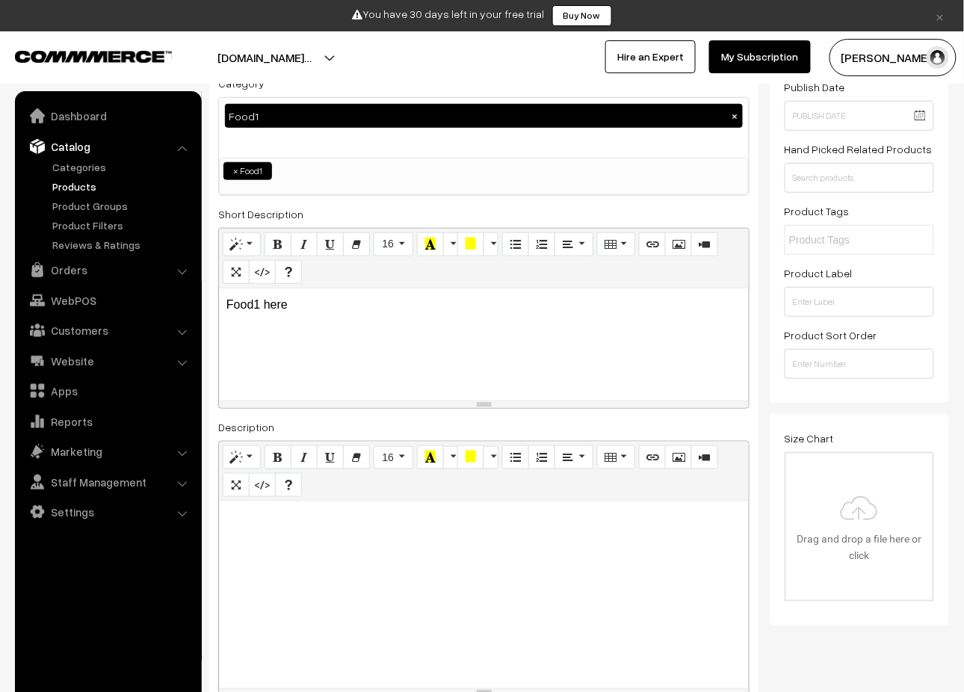
scroll to position [180, 0]
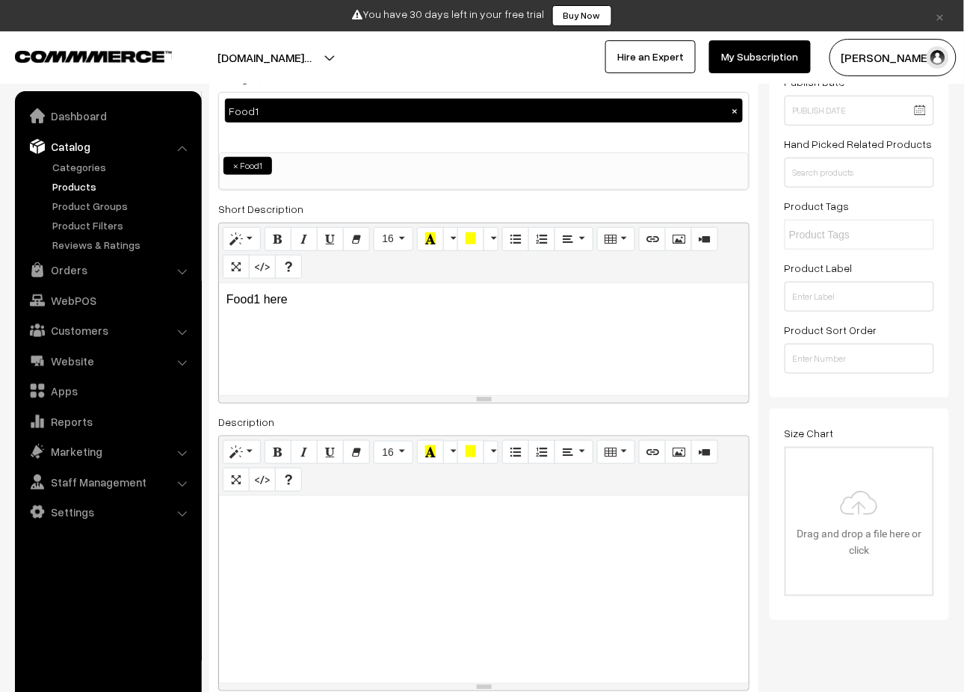
click at [365, 518] on p at bounding box center [483, 513] width 515 height 18
click at [348, 546] on div at bounding box center [484, 589] width 530 height 187
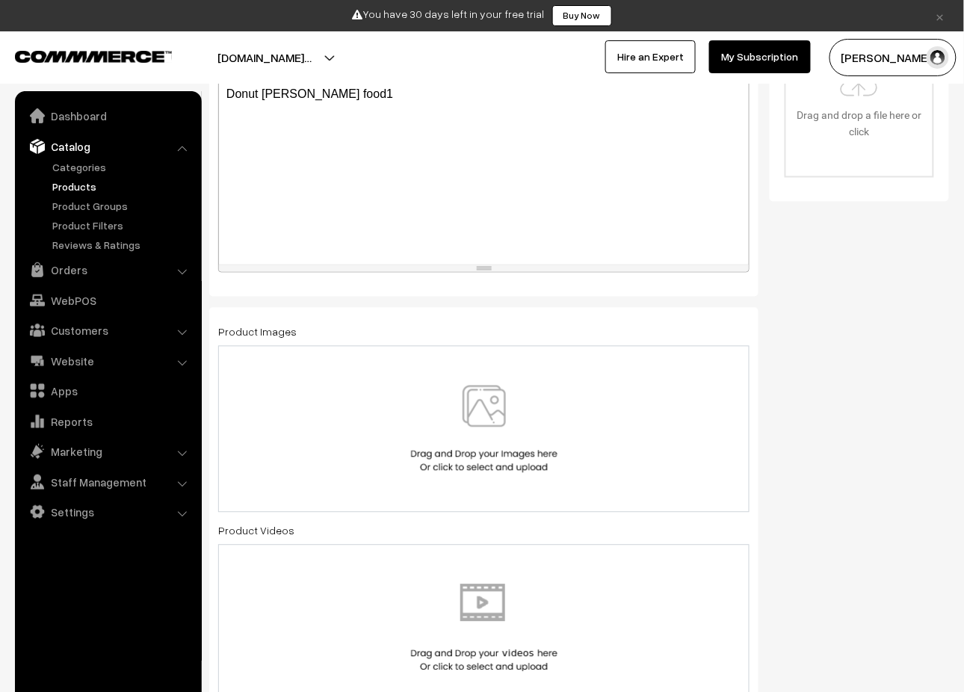
scroll to position [708, 0]
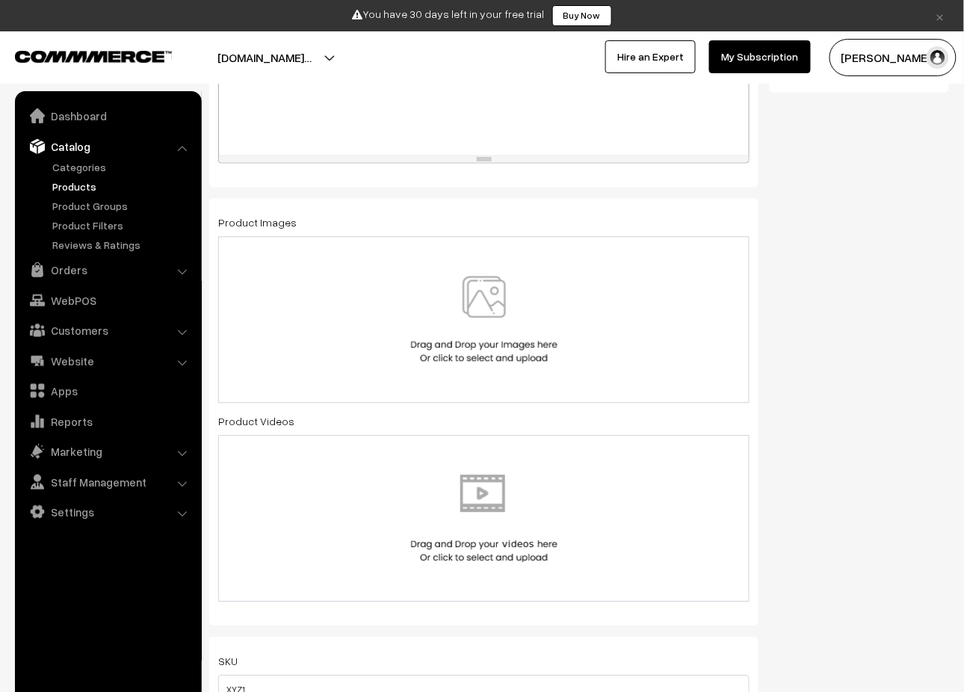
click at [494, 303] on img at bounding box center [484, 319] width 154 height 87
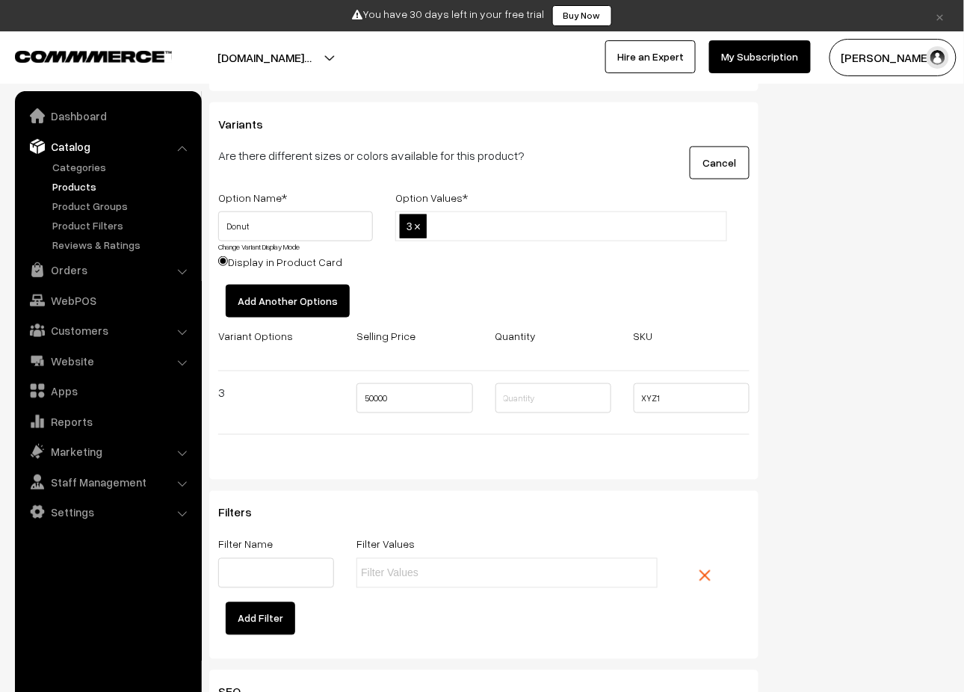
scroll to position [1758, 0]
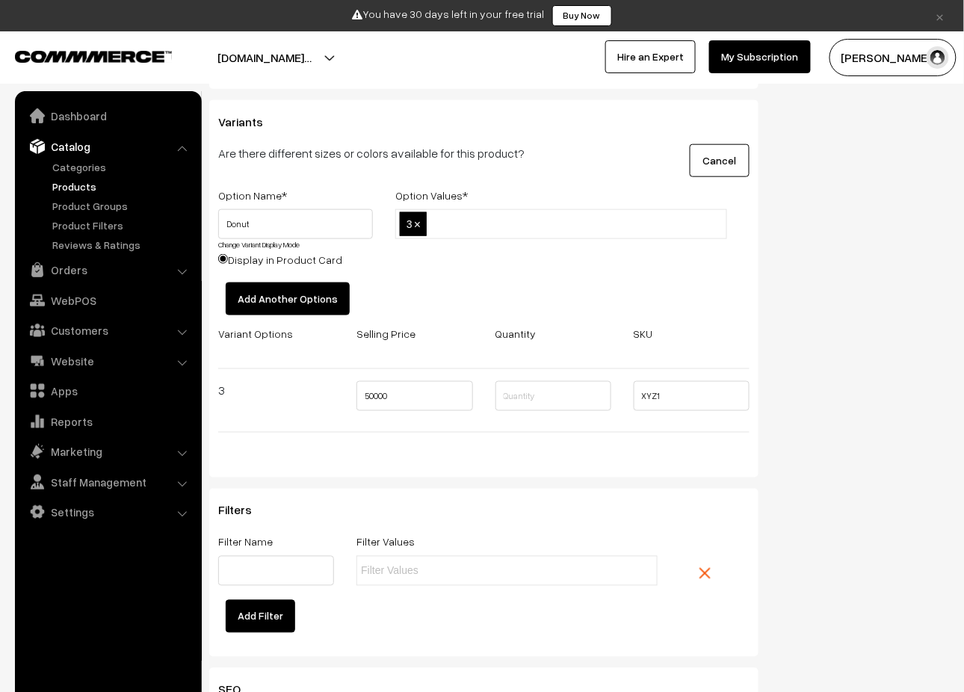
click at [303, 308] on button "Add Another Options" at bounding box center [288, 298] width 124 height 33
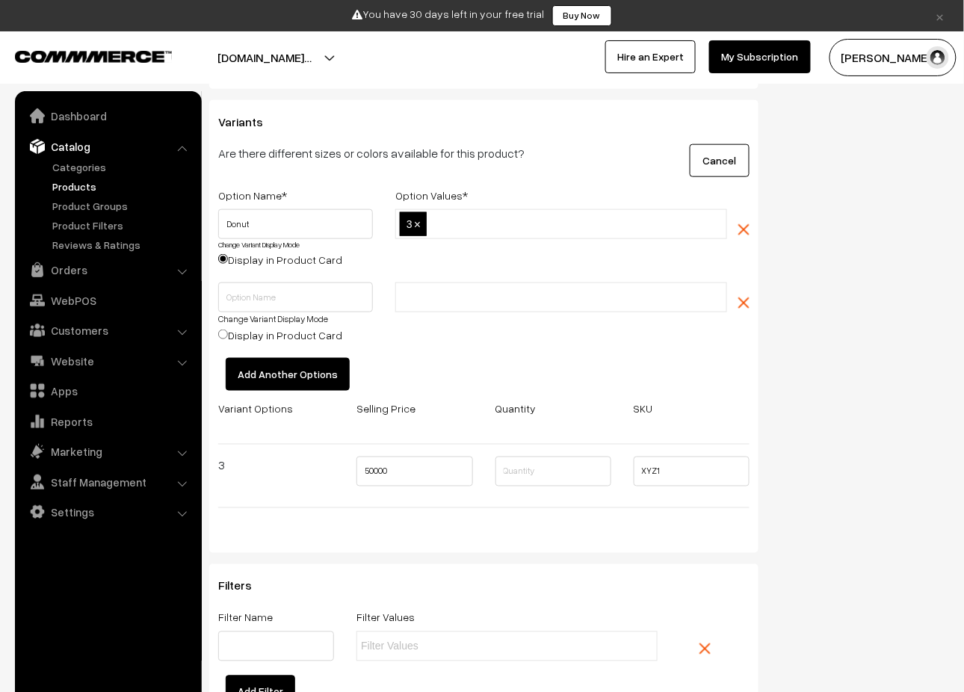
click at [219, 342] on label "Display in Product Card" at bounding box center [280, 335] width 124 height 16
click at [219, 339] on input "Display in Product Card" at bounding box center [223, 335] width 10 height 10
radio input "true"
click at [220, 264] on input "Display in Product Card" at bounding box center [223, 259] width 10 height 10
radio input "true"
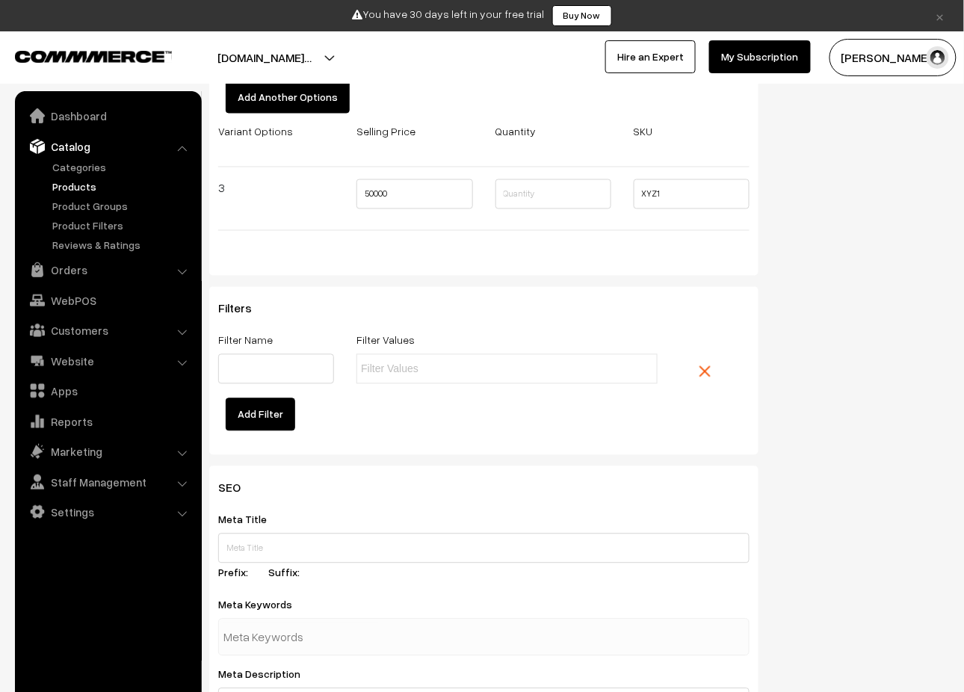
scroll to position [2039, 0]
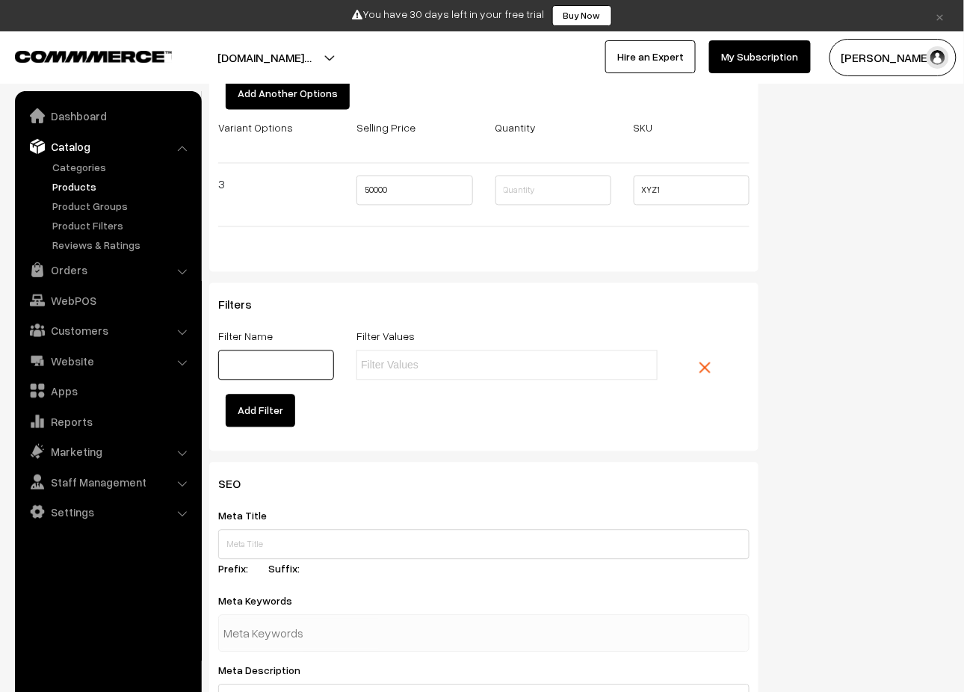
click at [302, 380] on input "text" at bounding box center [276, 365] width 116 height 30
click at [371, 374] on input "text" at bounding box center [426, 366] width 131 height 16
click at [270, 427] on button "Add Filter" at bounding box center [260, 411] width 69 height 33
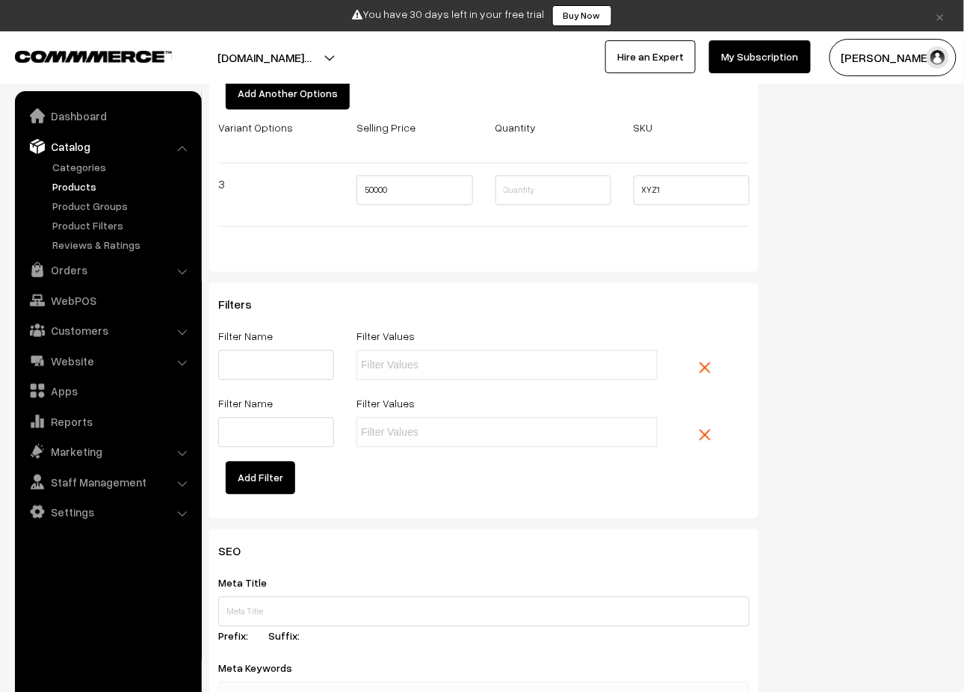
click at [701, 441] on img at bounding box center [704, 435] width 11 height 11
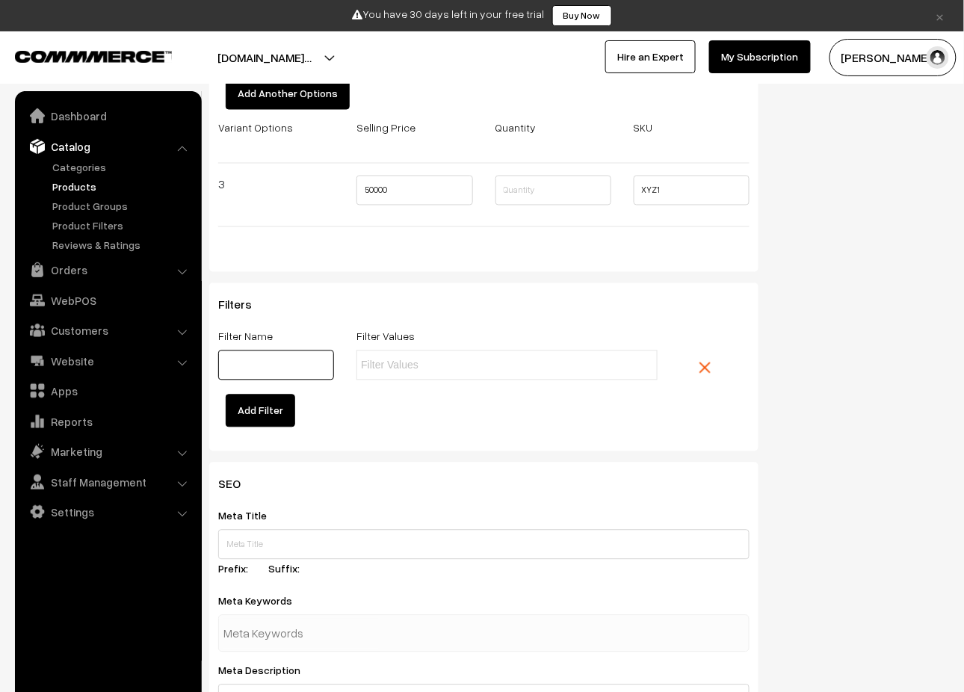
click at [259, 380] on input "text" at bounding box center [276, 365] width 116 height 30
type input "Color"
click at [260, 366] on input "Color" at bounding box center [276, 365] width 116 height 30
type input "Spicy"
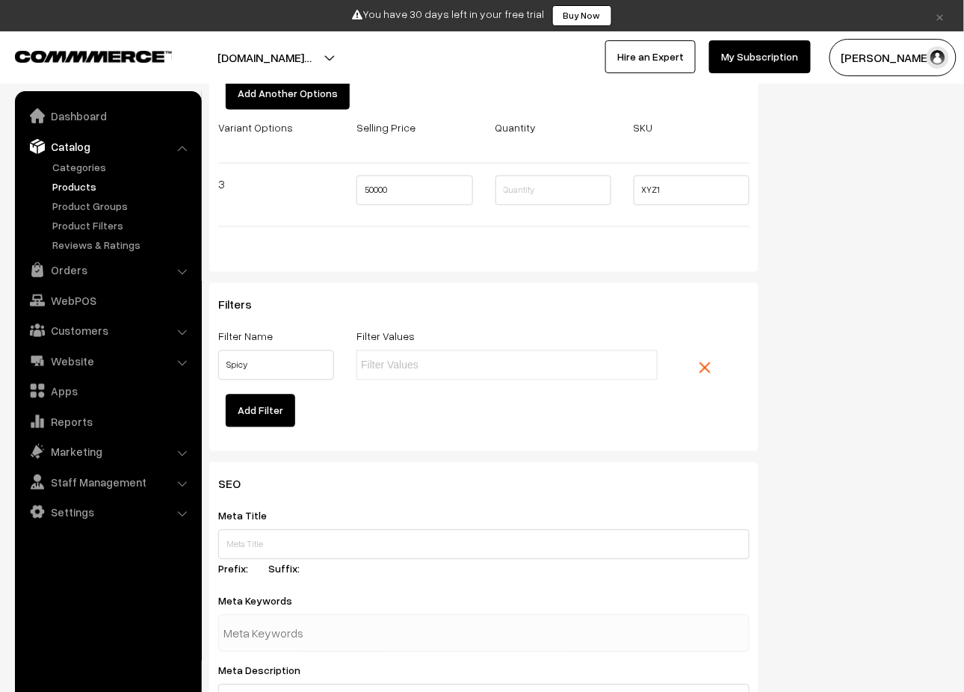
click at [397, 374] on input "text" at bounding box center [426, 366] width 131 height 16
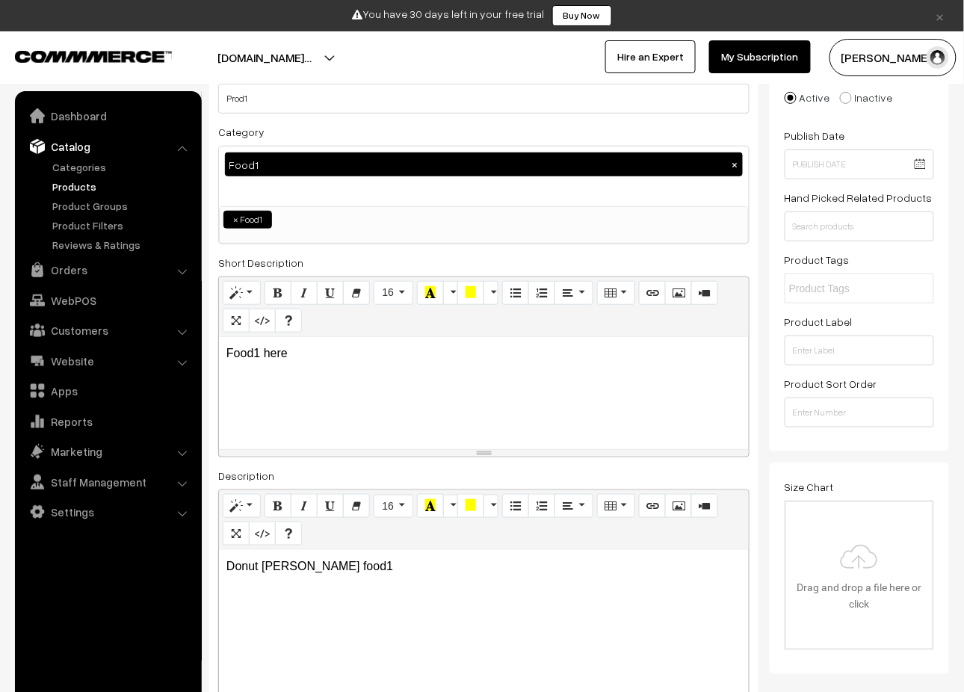
scroll to position [127, 0]
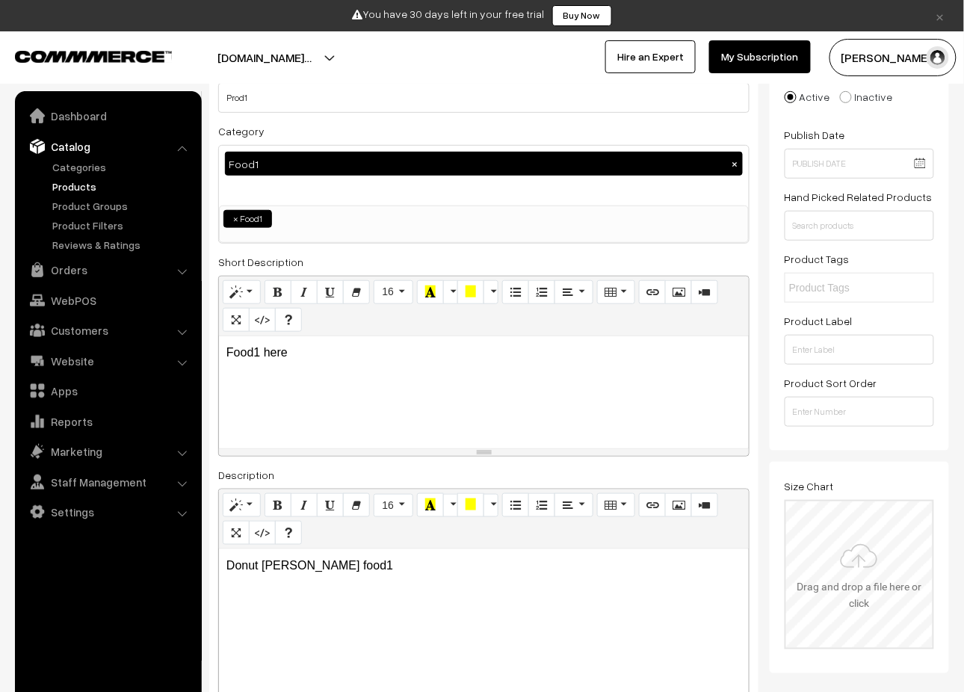
type input "Too Spicy"
click at [846, 559] on input "file" at bounding box center [859, 574] width 146 height 146
type input "C:\fakepath\47459-Lamborghini_Murcielago.jpg"
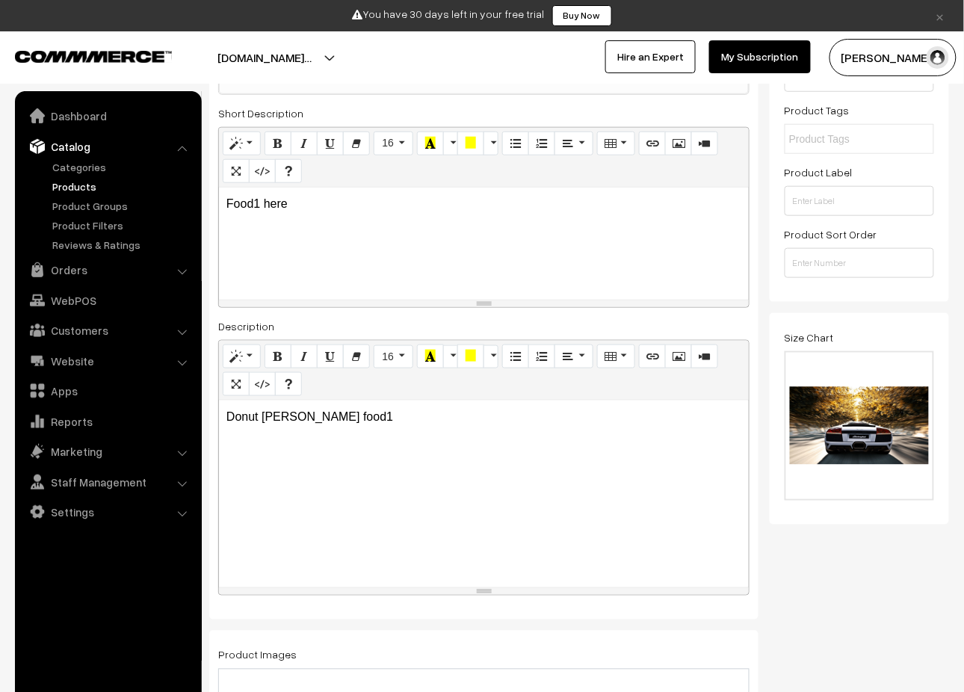
scroll to position [277, 0]
click at [291, 424] on p "Donut maske food1" at bounding box center [483, 416] width 515 height 18
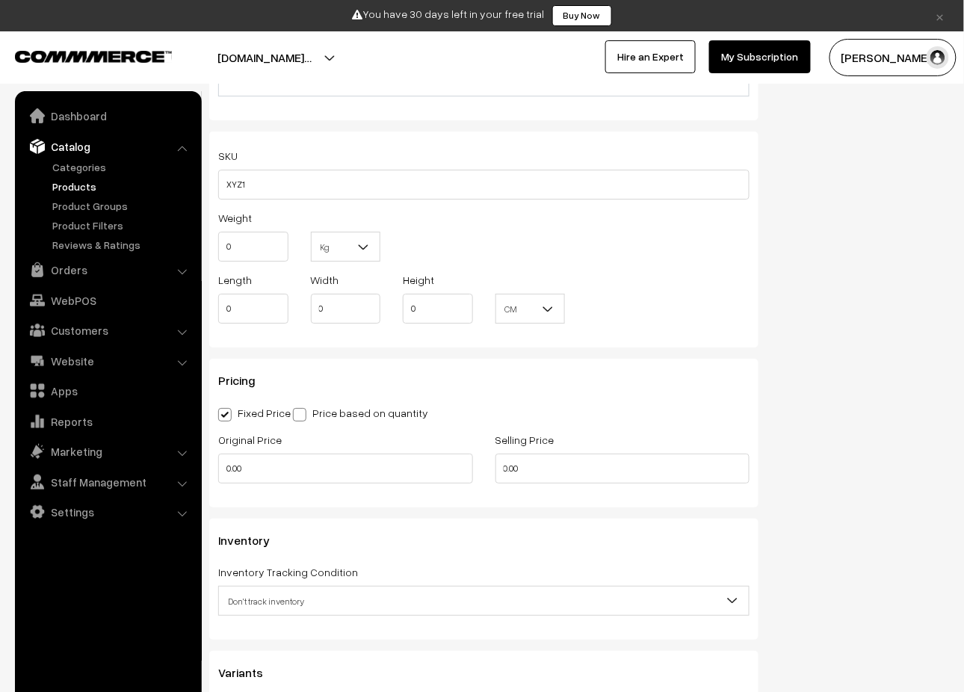
scroll to position [1188, 0]
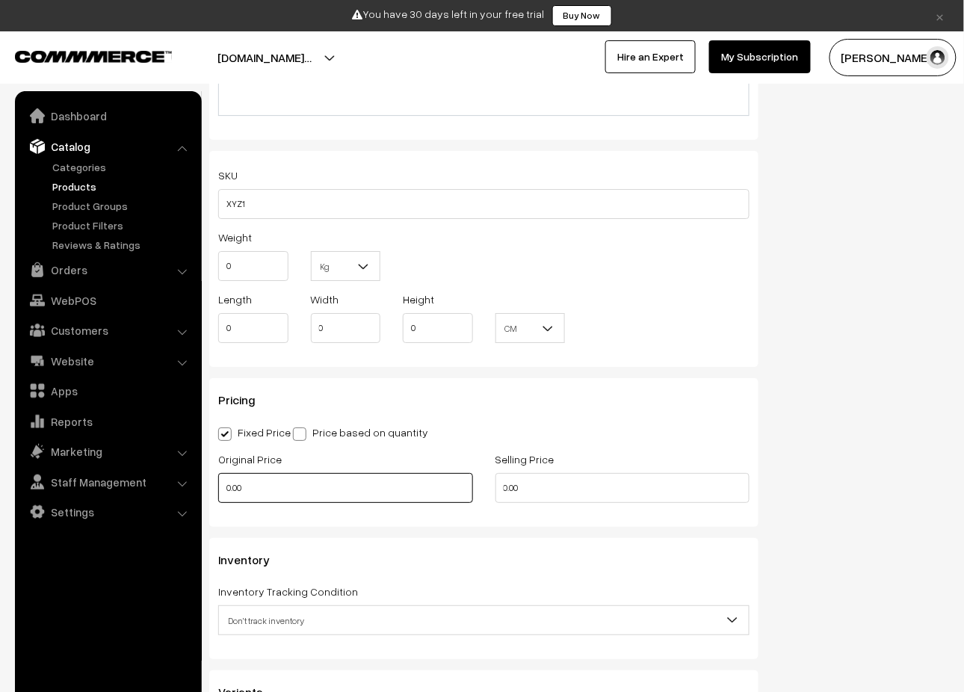
click at [342, 486] on input "0.00" at bounding box center [345, 488] width 255 height 30
type input "1000"
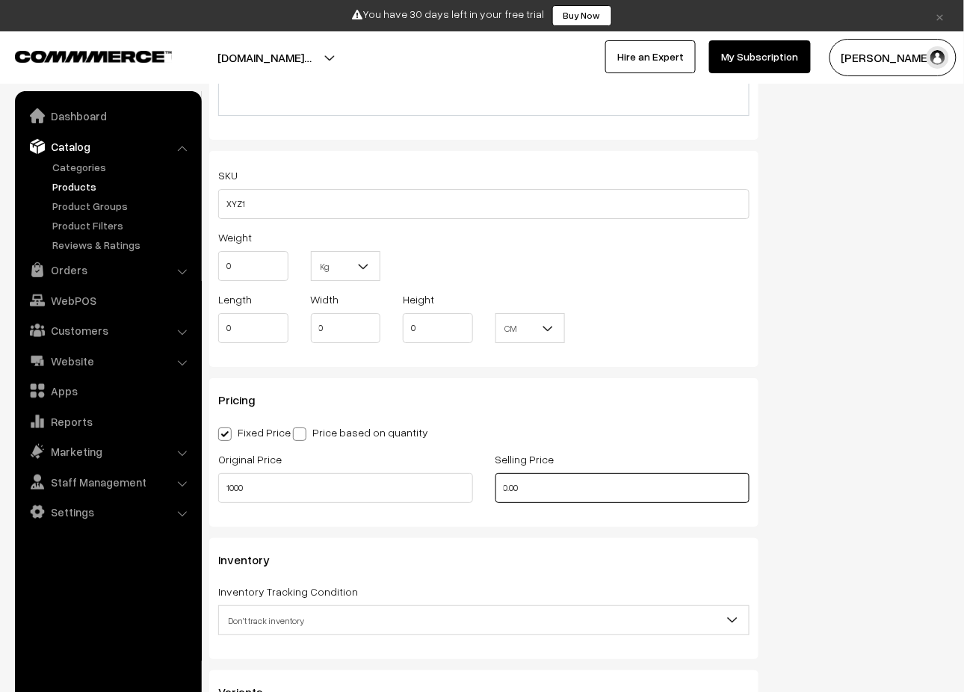
click at [500, 495] on input "0.00" at bounding box center [622, 488] width 255 height 30
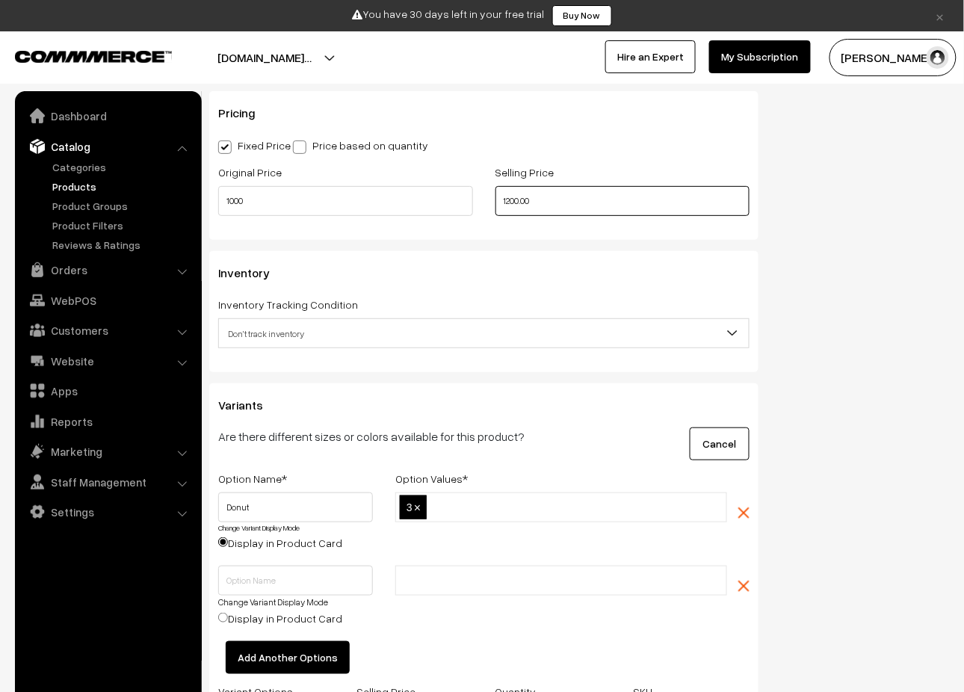
scroll to position [1477, 0]
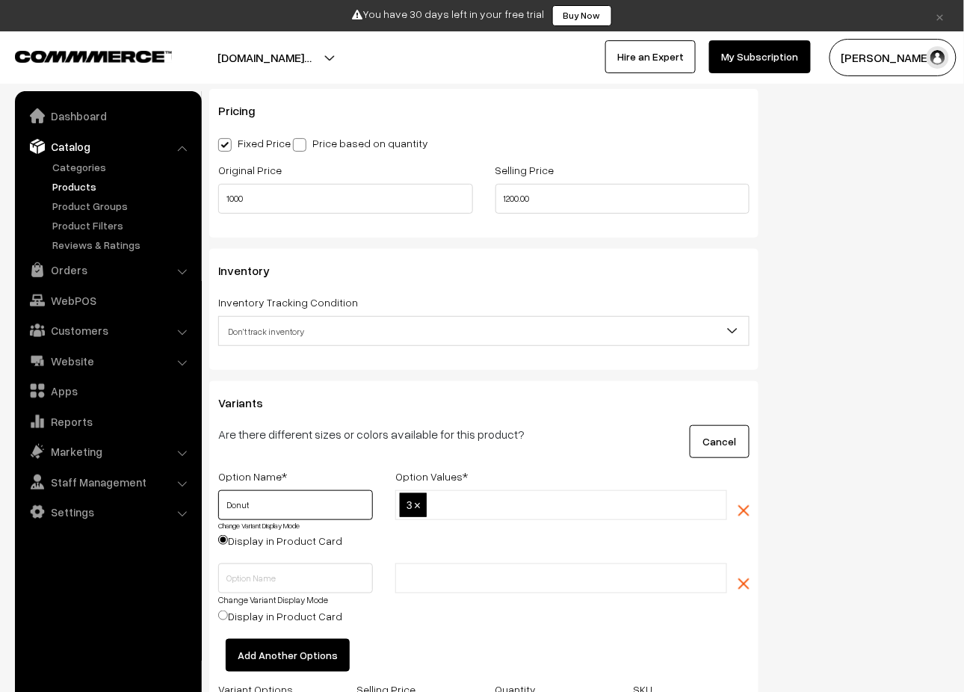
type input "1200"
click at [301, 511] on input "Donut" at bounding box center [295, 505] width 155 height 30
click at [282, 593] on input "text" at bounding box center [295, 578] width 155 height 30
type input "Color"
click at [448, 593] on ul at bounding box center [561, 578] width 332 height 30
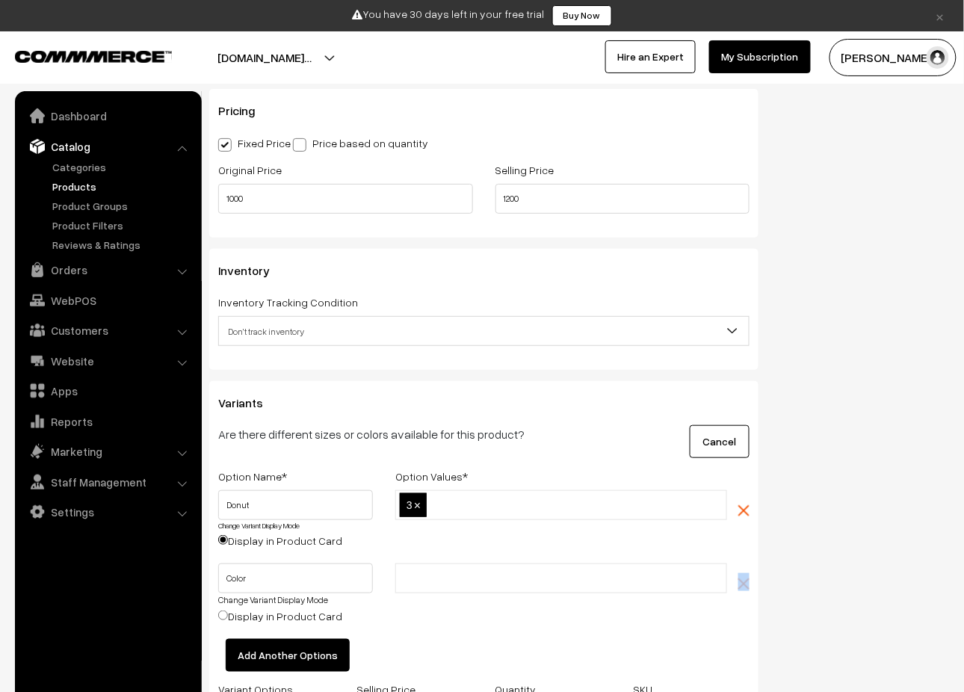
click at [448, 593] on ul at bounding box center [561, 578] width 332 height 30
type input "R"
type input "Red Blue"
click at [257, 624] on label "Display in Product Card" at bounding box center [280, 616] width 124 height 16
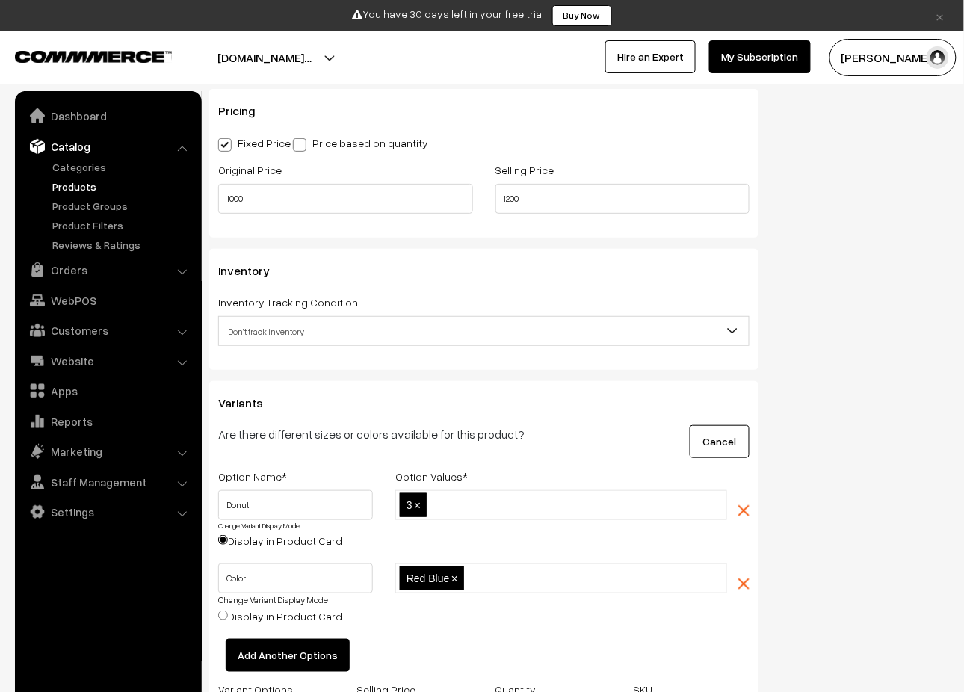
click at [228, 620] on input "Display in Product Card" at bounding box center [223, 616] width 10 height 10
radio input "true"
click at [494, 585] on input "text" at bounding box center [533, 579] width 131 height 16
type input "B"
type input "l"
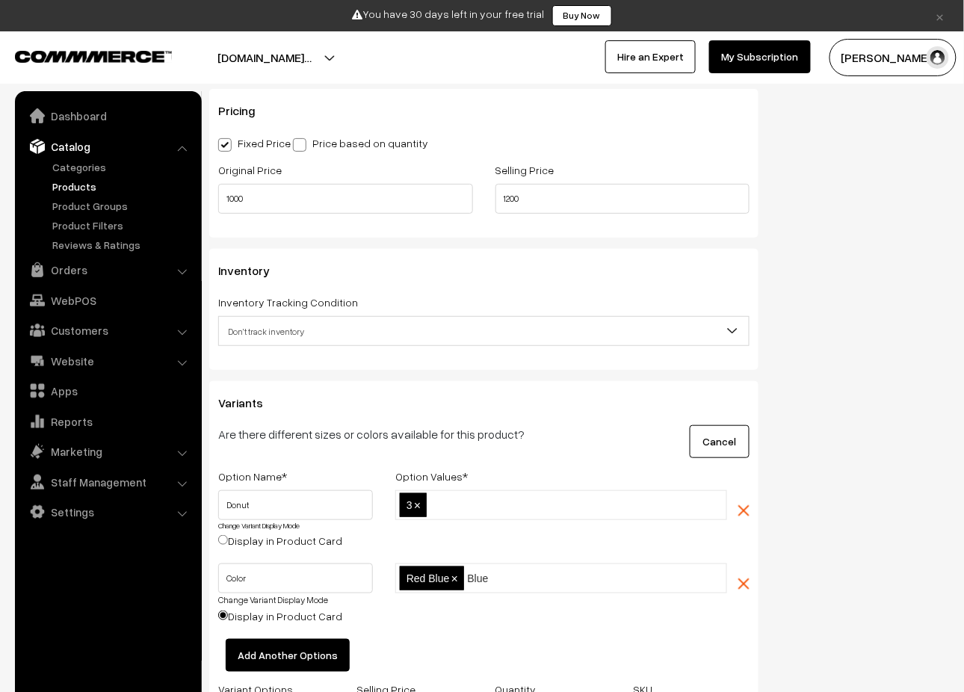
type input "Blue"
drag, startPoint x: 223, startPoint y: 621, endPoint x: 490, endPoint y: 610, distance: 267.0
click at [490, 610] on div "Color Change Variant Display Mode Display in Product Card Red Blue,Blue Red Blu…" at bounding box center [484, 600] width 554 height 75
click at [544, 590] on li at bounding box center [580, 578] width 134 height 24
click at [468, 510] on input "text" at bounding box center [495, 506] width 131 height 16
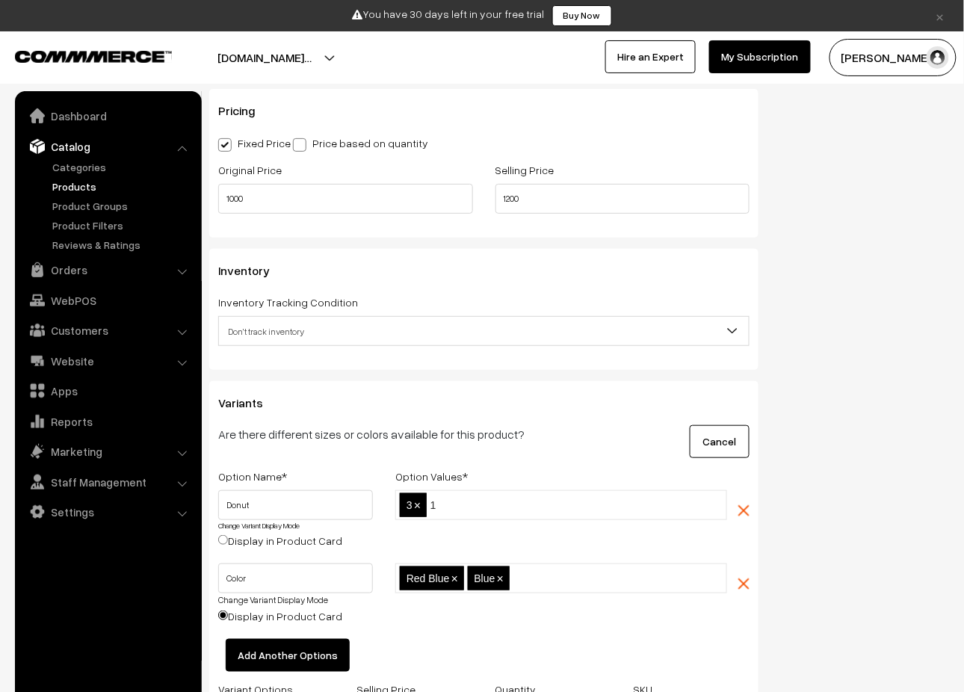
type input "1"
click at [220, 545] on input "Display in Product Card" at bounding box center [223, 540] width 10 height 10
radio input "true"
click at [540, 513] on input "text" at bounding box center [526, 506] width 131 height 16
type input "3"
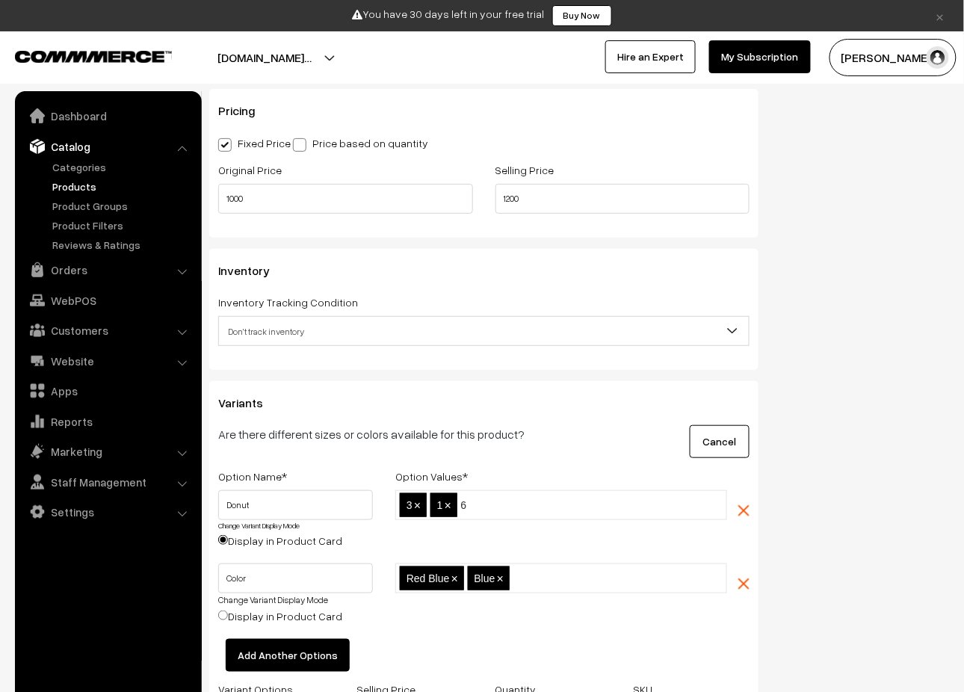
type input "6"
click at [236, 549] on label "Display in Product Card" at bounding box center [280, 541] width 124 height 16
click at [228, 545] on input "Display in Product Card" at bounding box center [223, 540] width 10 height 10
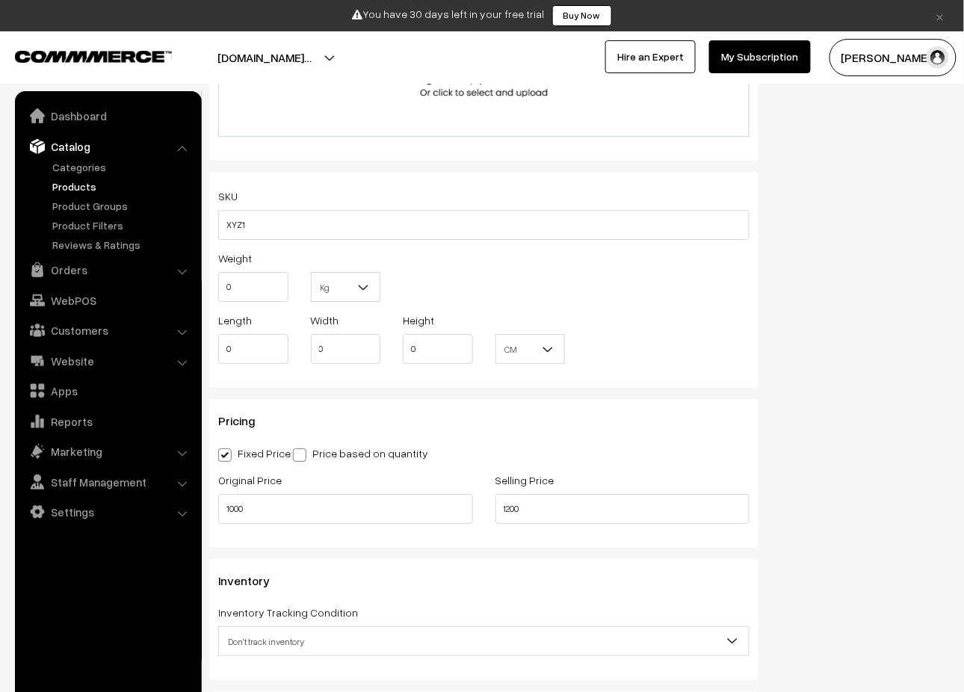
scroll to position [1168, 0]
click at [305, 457] on span at bounding box center [299, 454] width 13 height 13
click at [303, 457] on input "Price based on quantity" at bounding box center [298, 452] width 10 height 10
radio input "true"
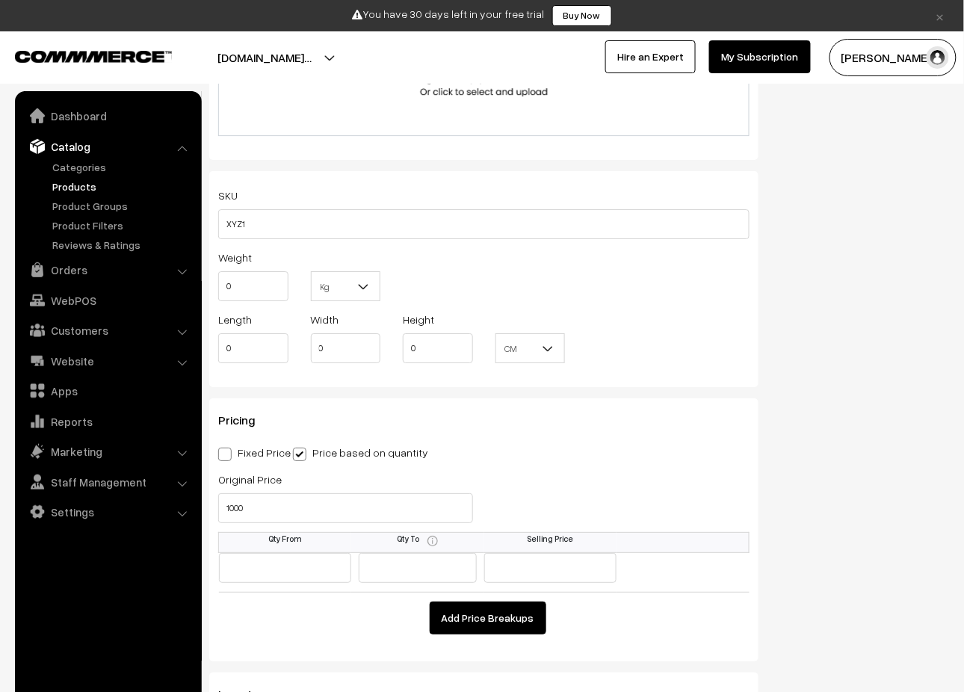
click at [232, 460] on label "Fixed Price" at bounding box center [254, 453] width 72 height 16
click at [228, 457] on input "Fixed Price" at bounding box center [223, 452] width 10 height 10
radio input "true"
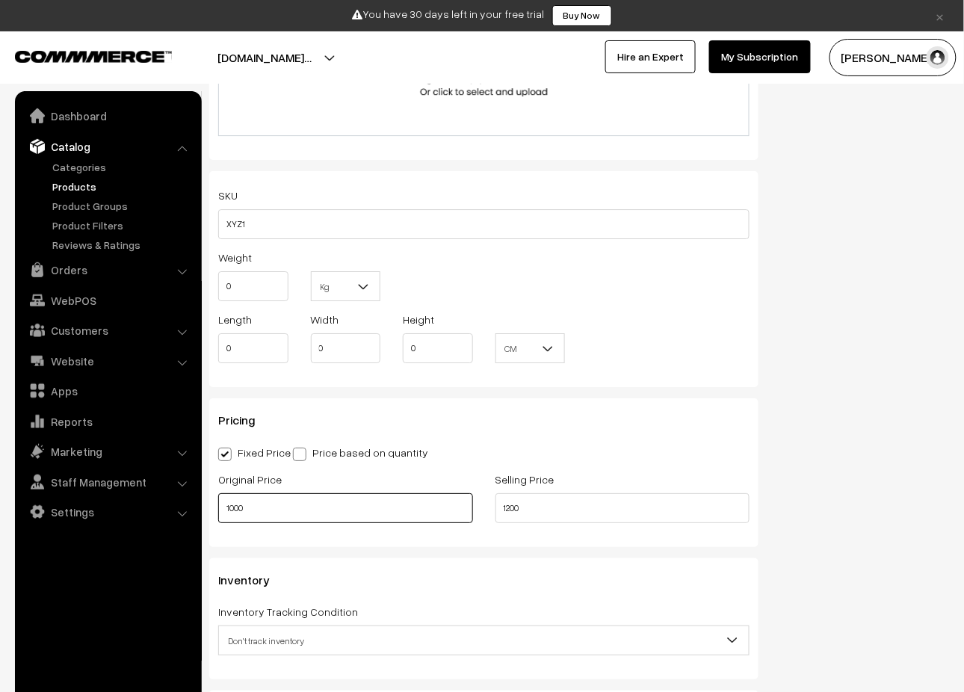
click at [243, 507] on input "1000" at bounding box center [345, 508] width 255 height 30
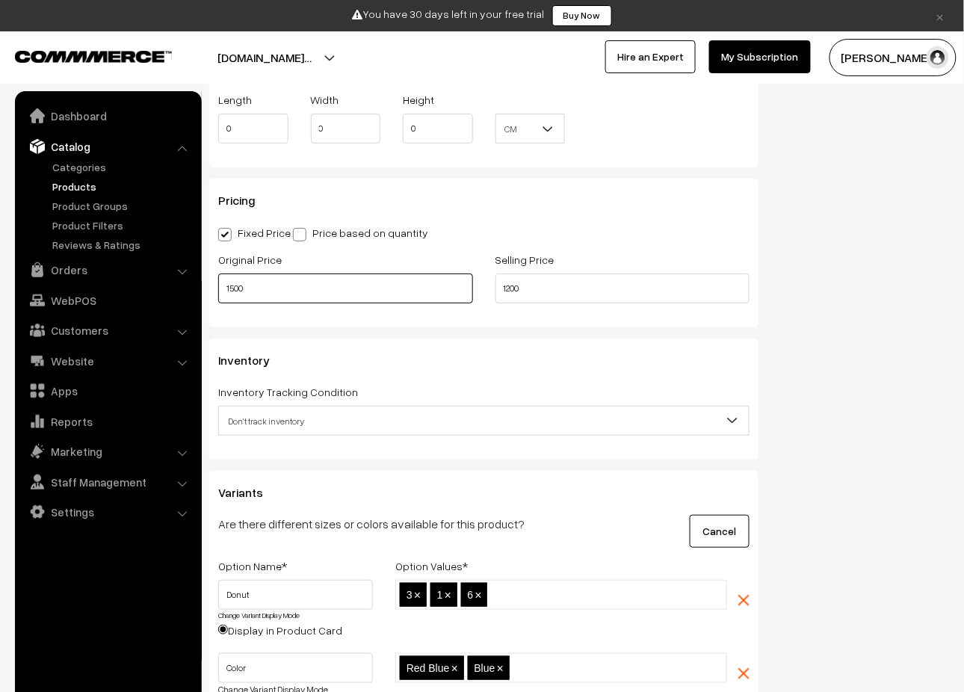
scroll to position [1394, 0]
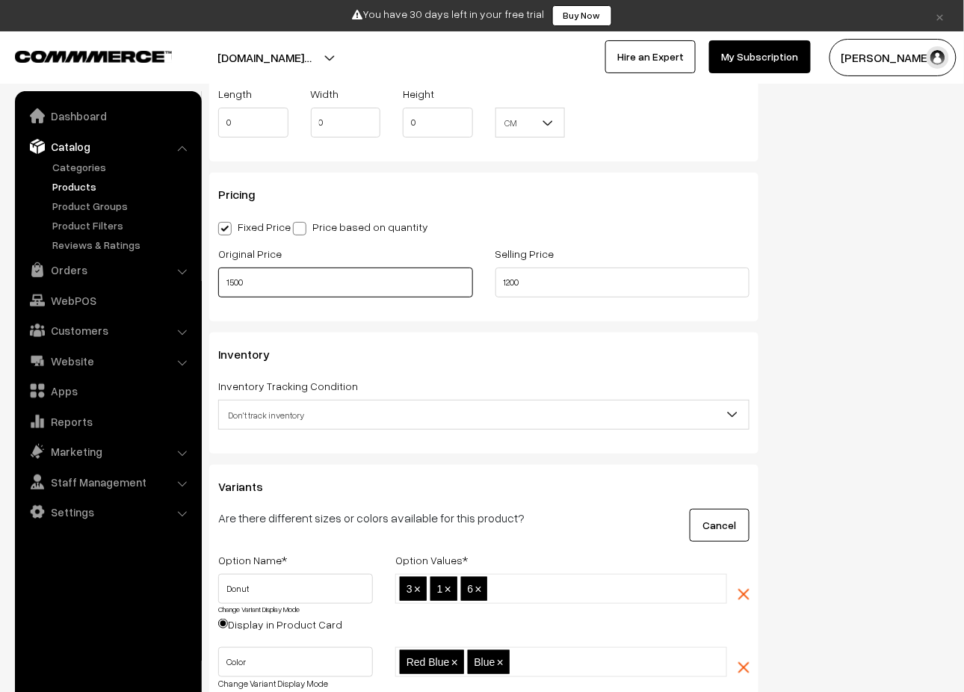
type input "1500"
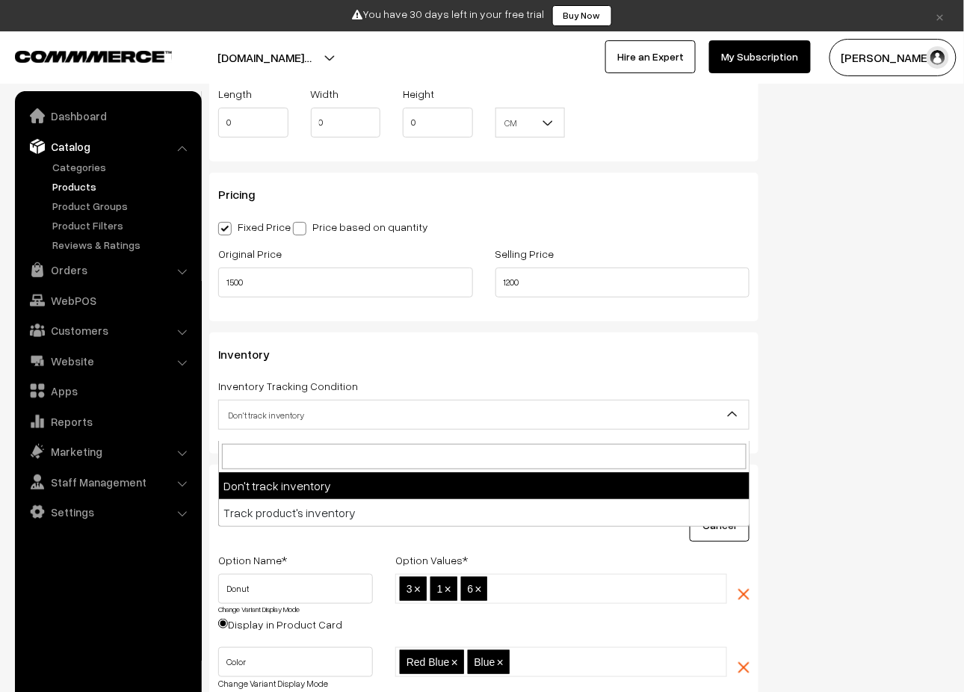
click at [549, 427] on span "Don't track inventory" at bounding box center [484, 415] width 530 height 26
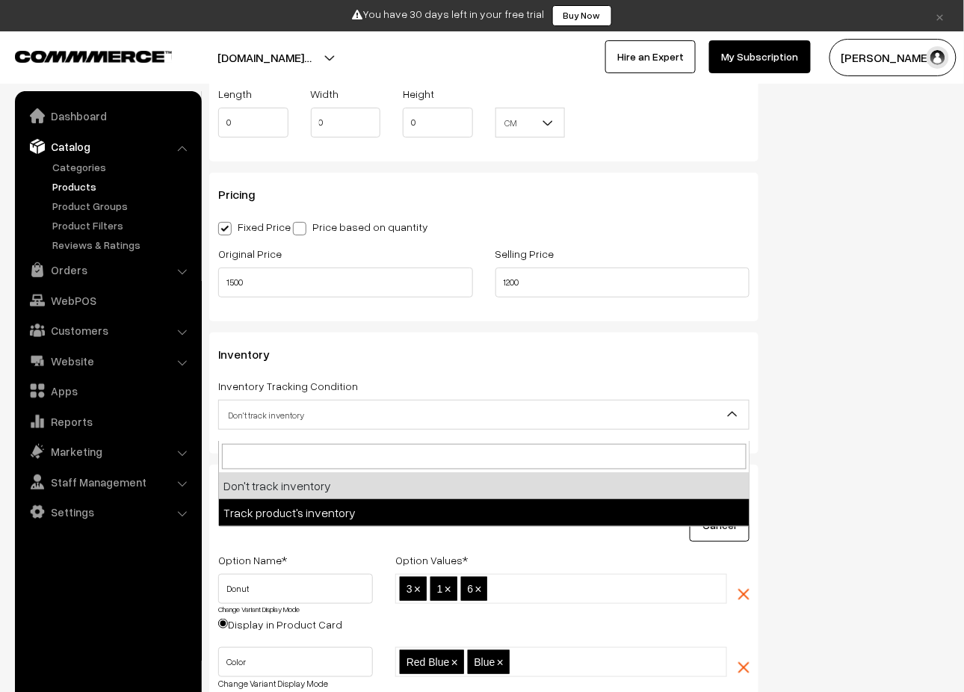
select select "2"
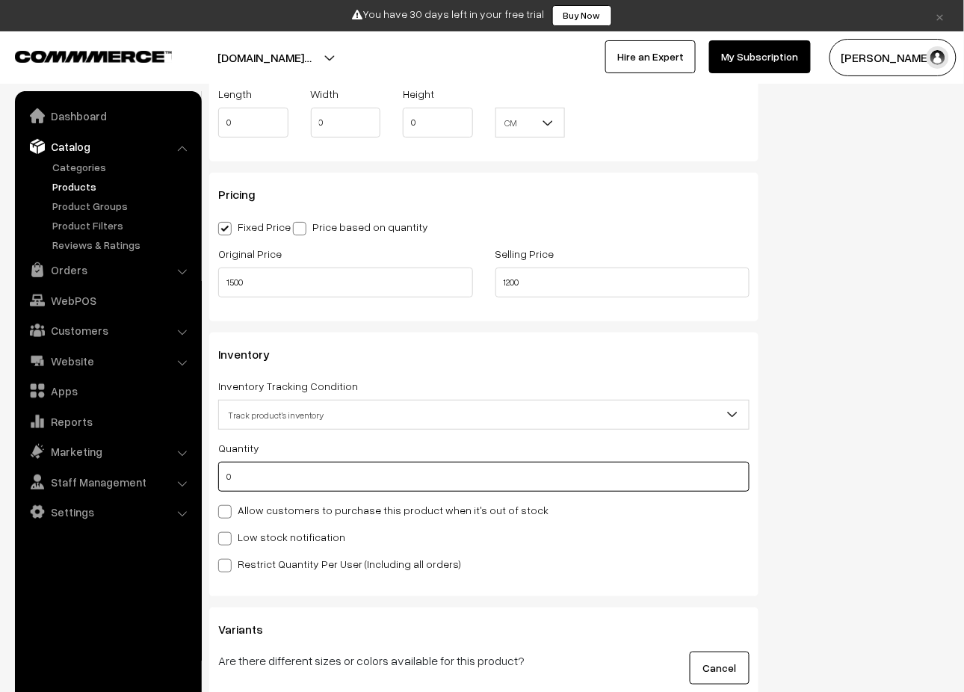
click at [307, 489] on input "0" at bounding box center [483, 477] width 531 height 30
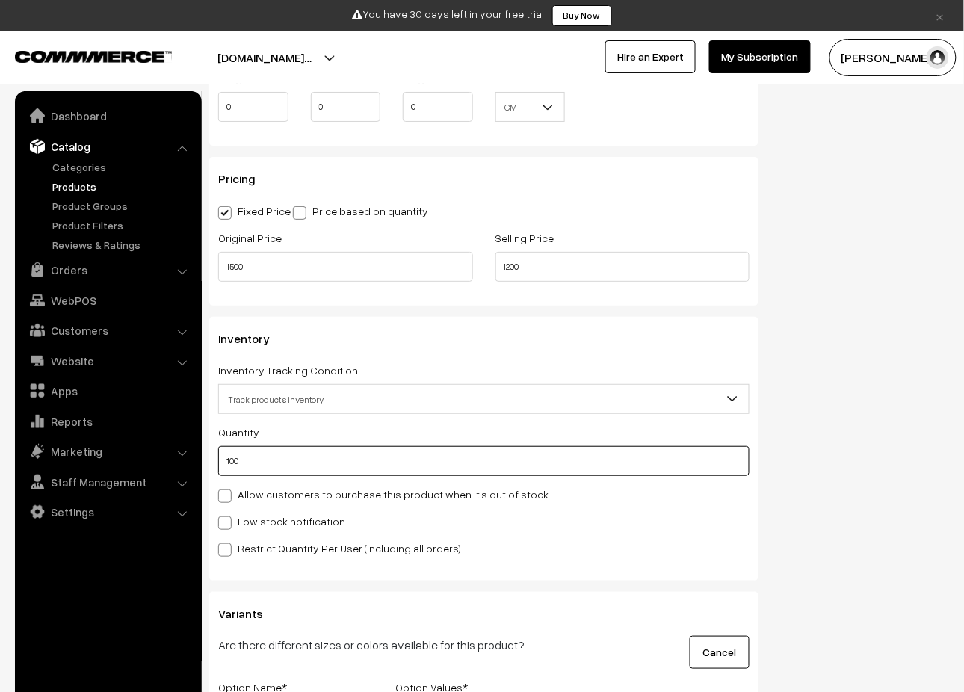
scroll to position [1412, 0]
type input "100"
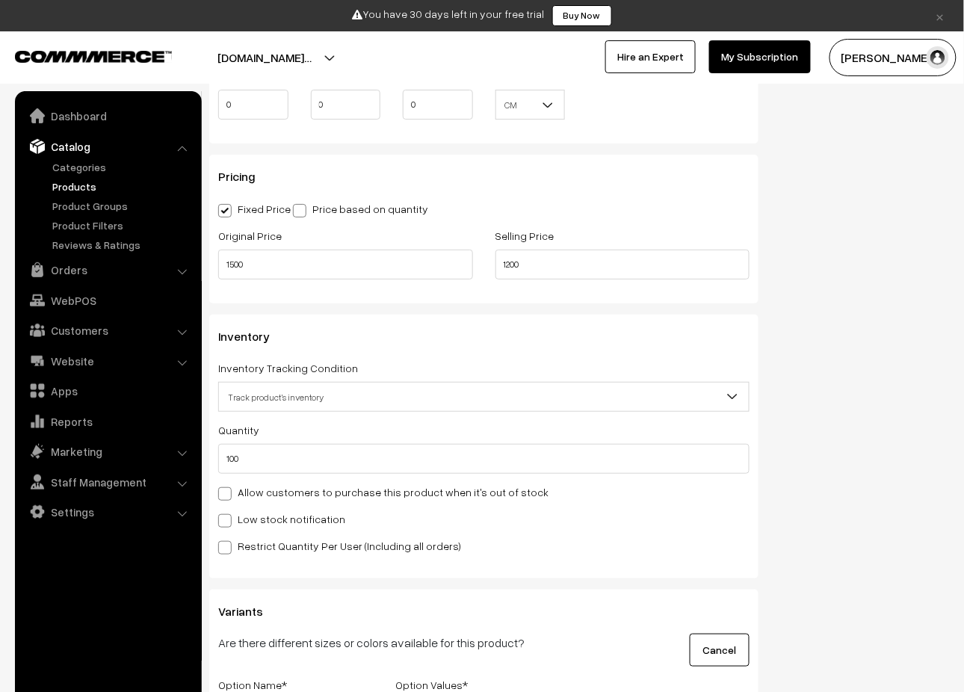
click at [230, 528] on span at bounding box center [224, 520] width 13 height 13
click at [228, 523] on input "Low stock notification" at bounding box center [223, 518] width 10 height 10
checkbox input "true"
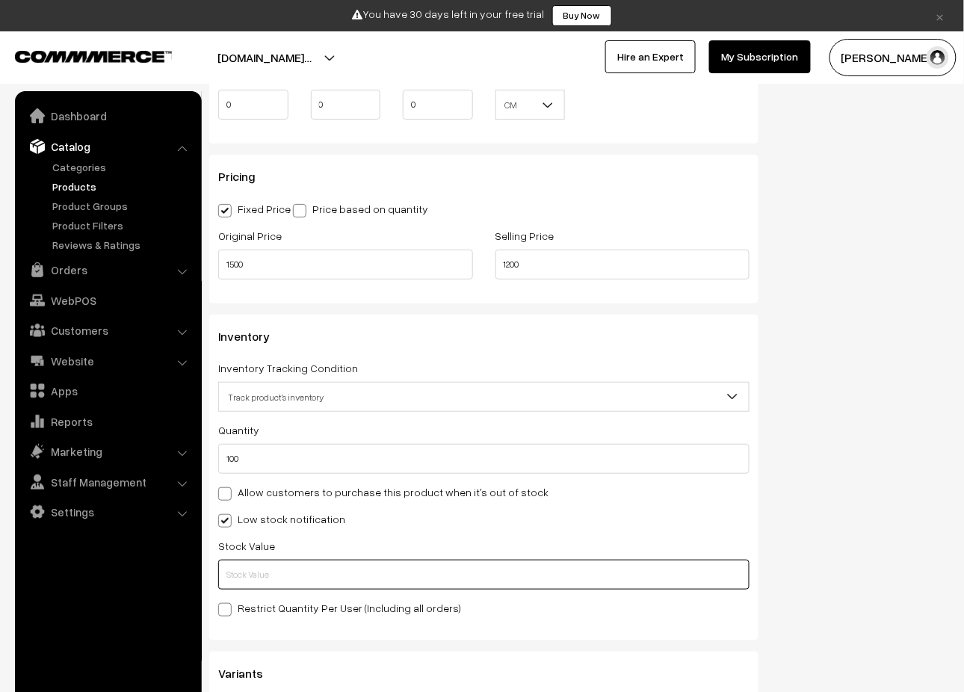
click at [241, 590] on input "text" at bounding box center [483, 575] width 531 height 30
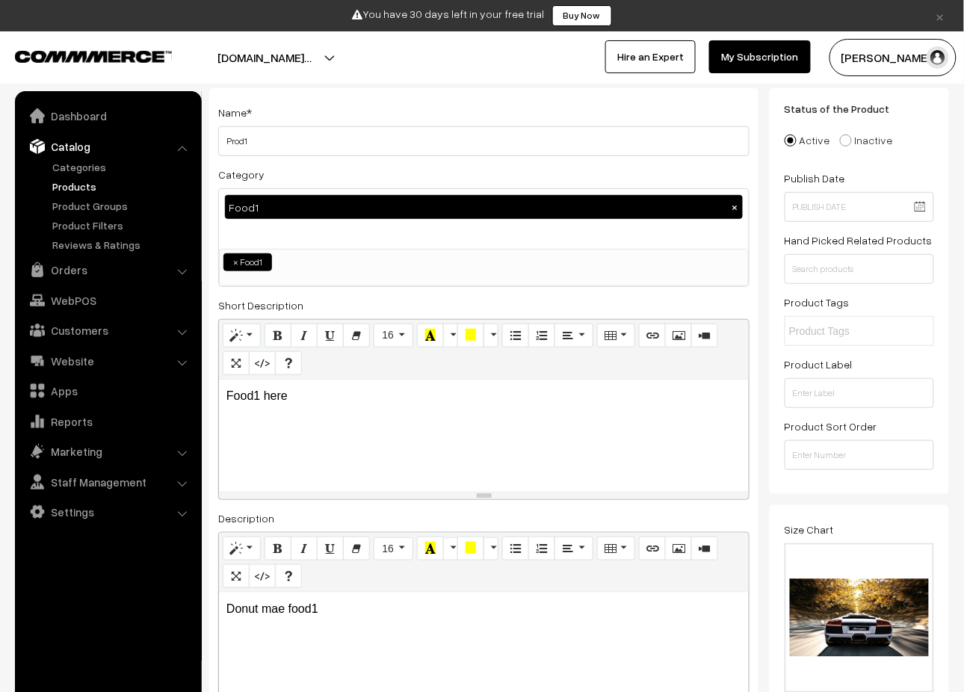
scroll to position [0, 0]
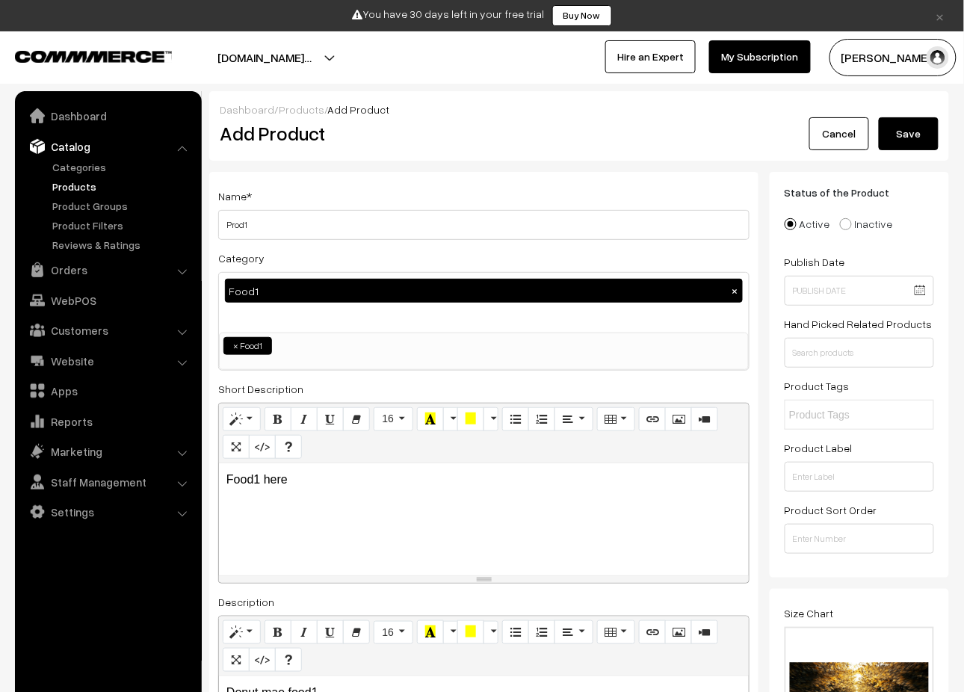
type input "5"
click at [924, 123] on button "Save" at bounding box center [909, 133] width 60 height 33
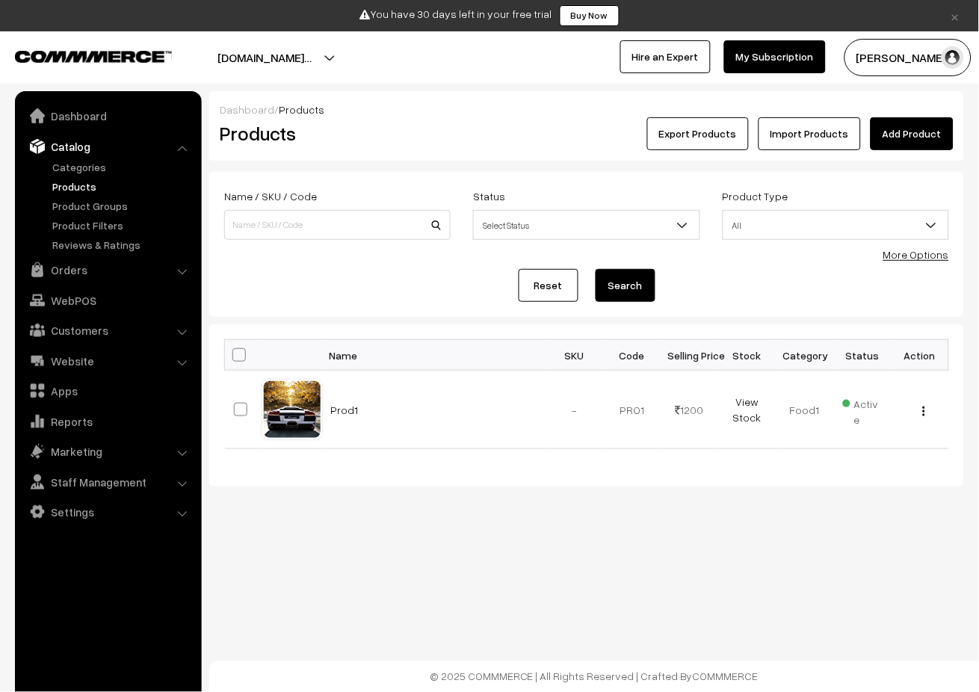
click at [912, 138] on link "Add Product" at bounding box center [912, 133] width 83 height 33
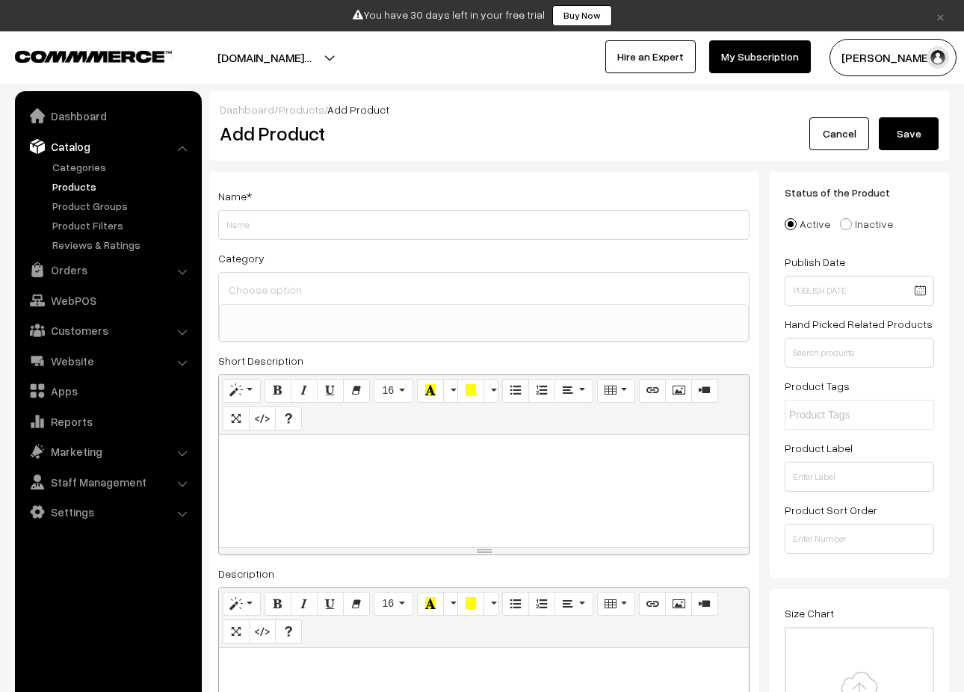
select select
type input "Food2 Mix"
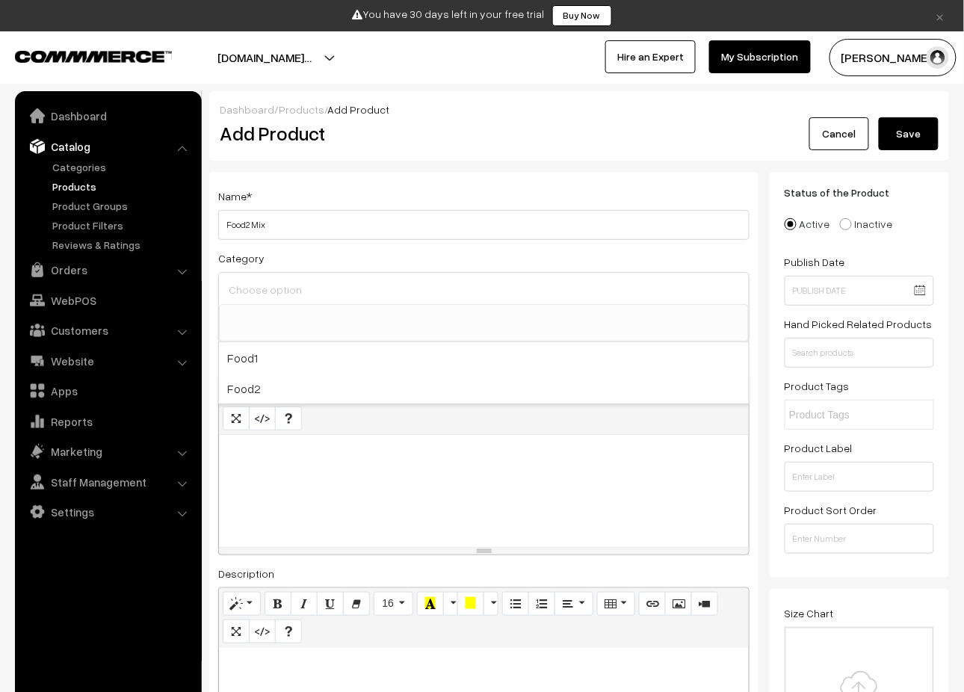
click at [371, 295] on input at bounding box center [484, 290] width 518 height 22
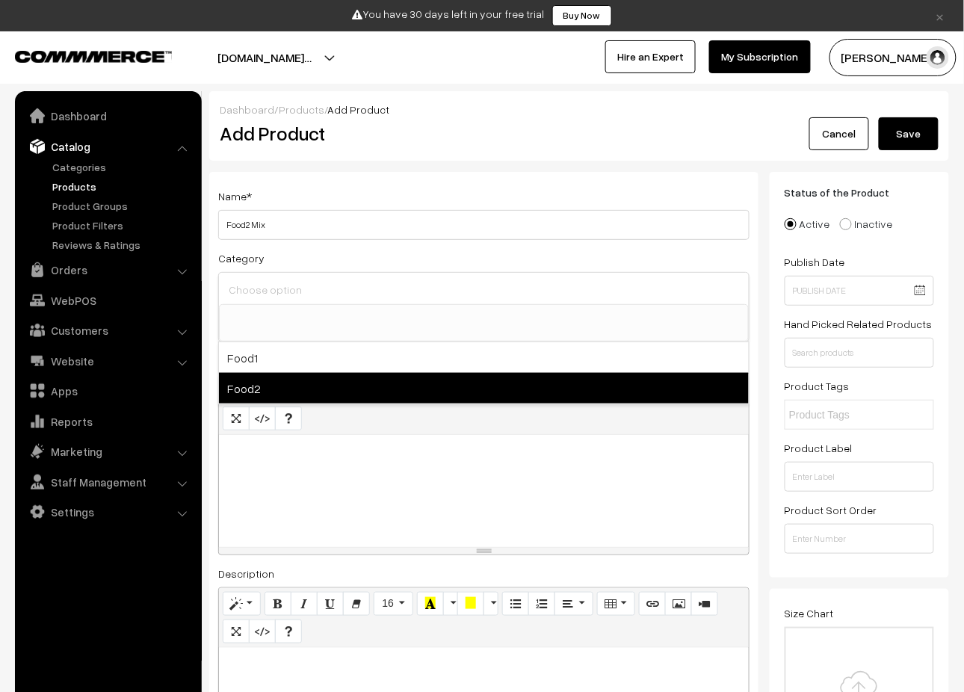
click at [294, 386] on span "Food2" at bounding box center [484, 388] width 530 height 31
select select "2"
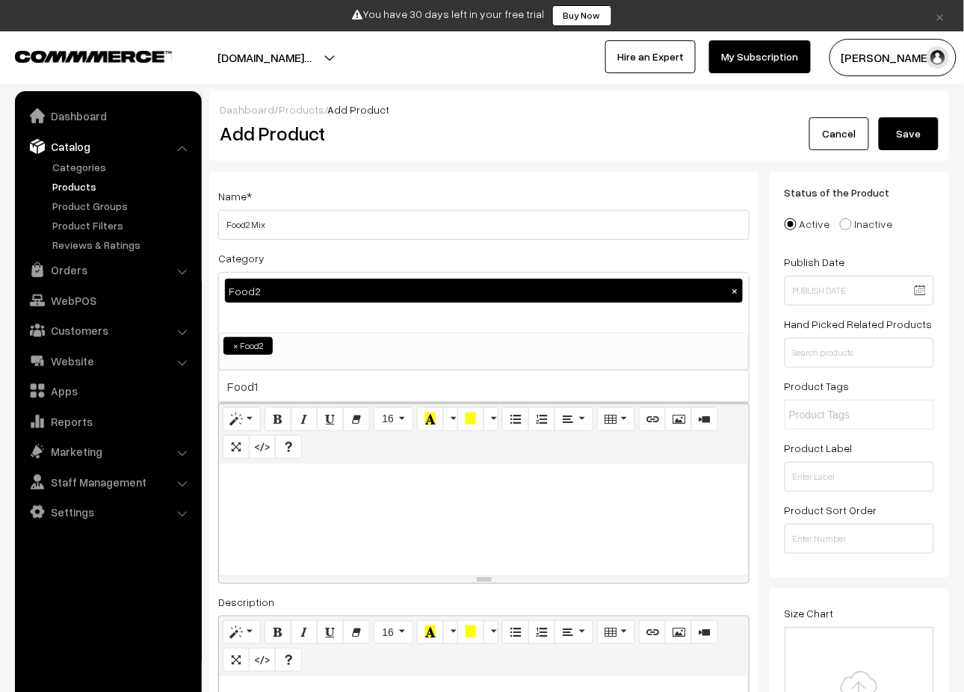
click at [905, 126] on button "Save" at bounding box center [909, 133] width 60 height 33
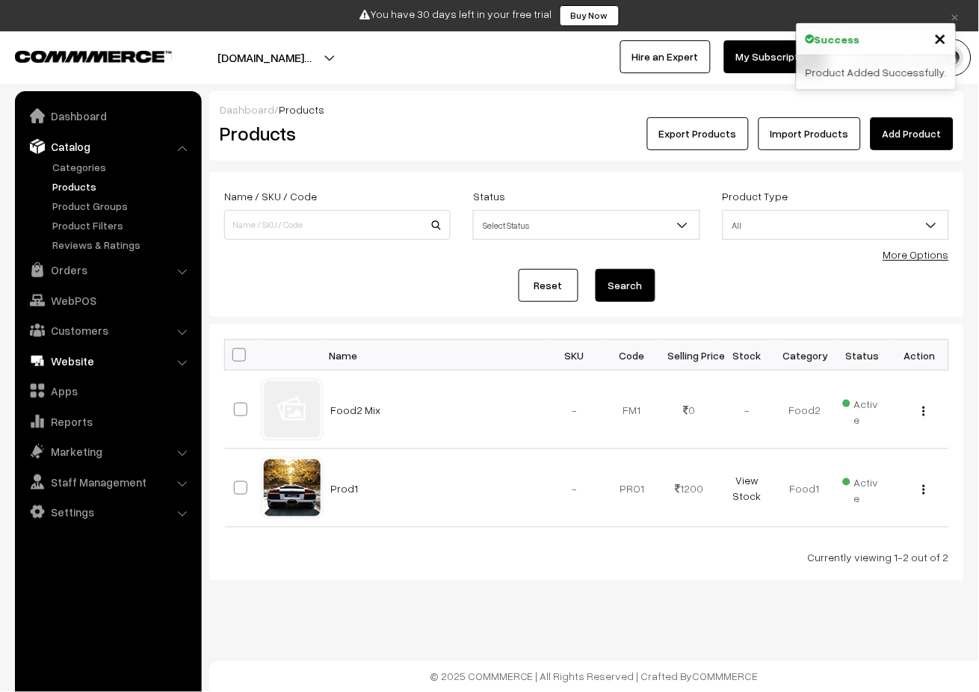
click at [181, 354] on link "Website" at bounding box center [108, 360] width 178 height 27
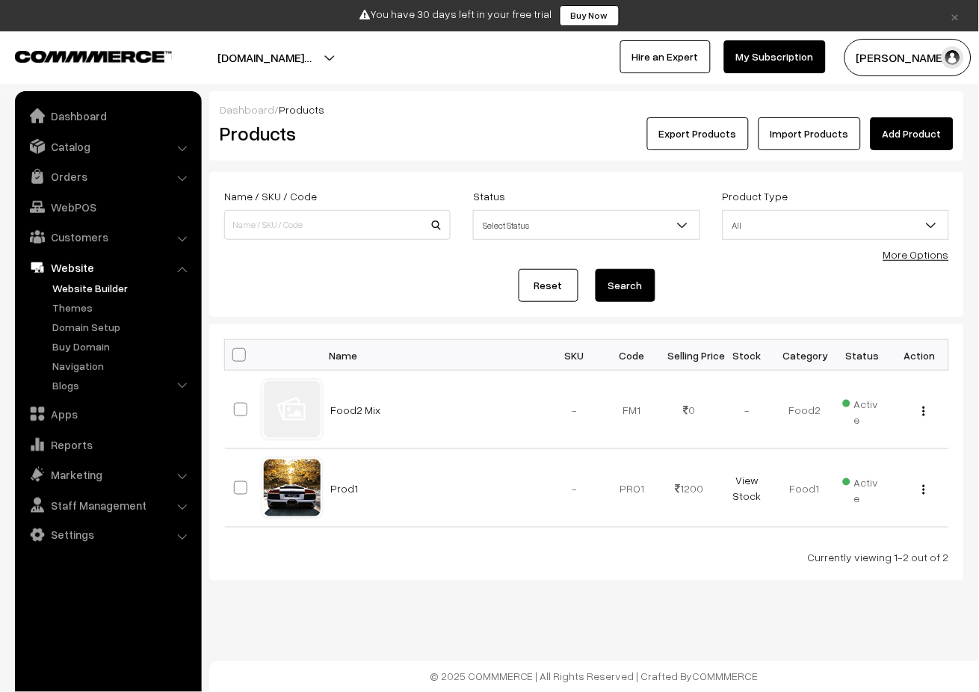
click at [118, 285] on link "Website Builder" at bounding box center [123, 288] width 148 height 16
